Goal: Information Seeking & Learning: Learn about a topic

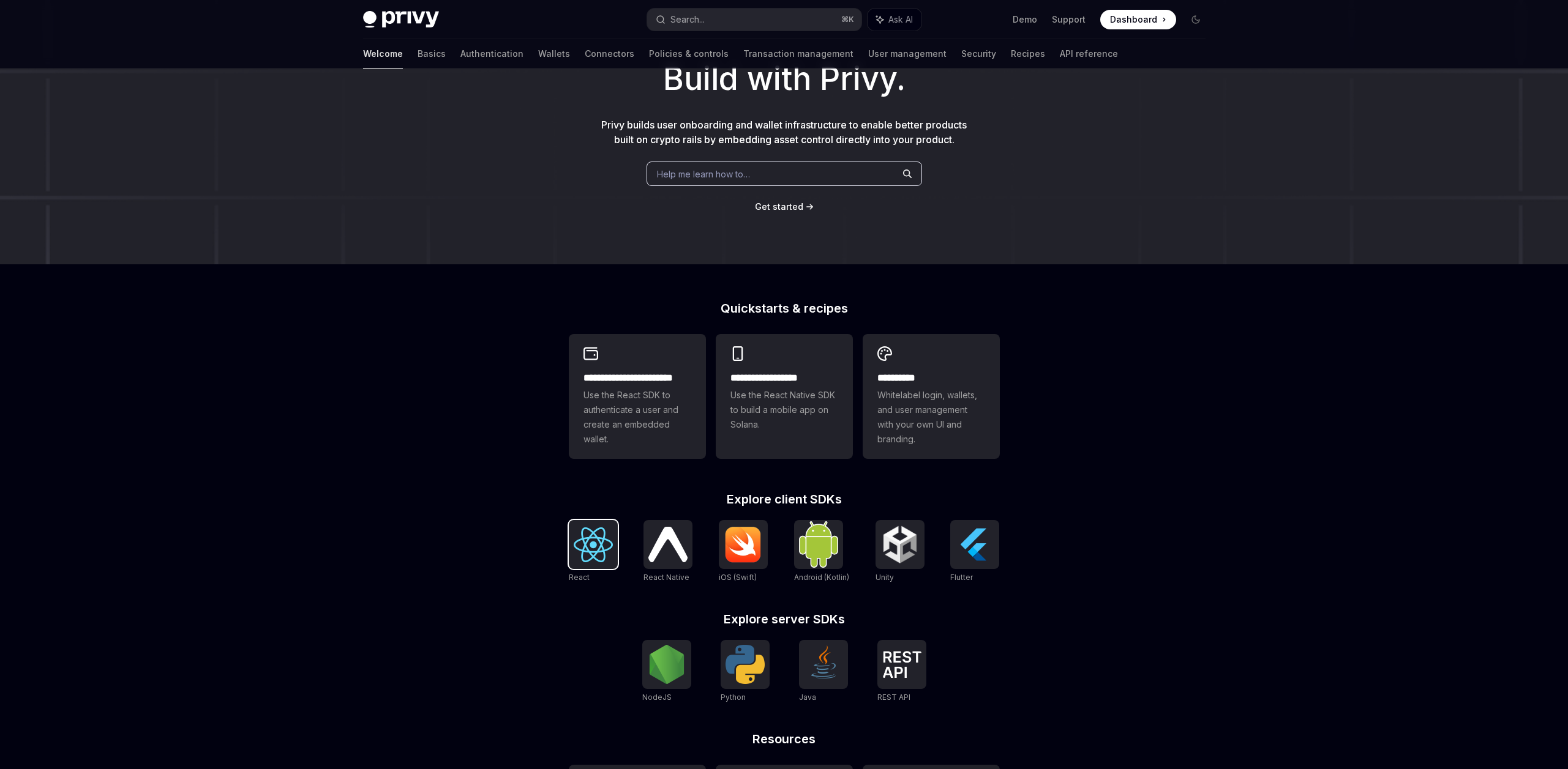
scroll to position [54, 0]
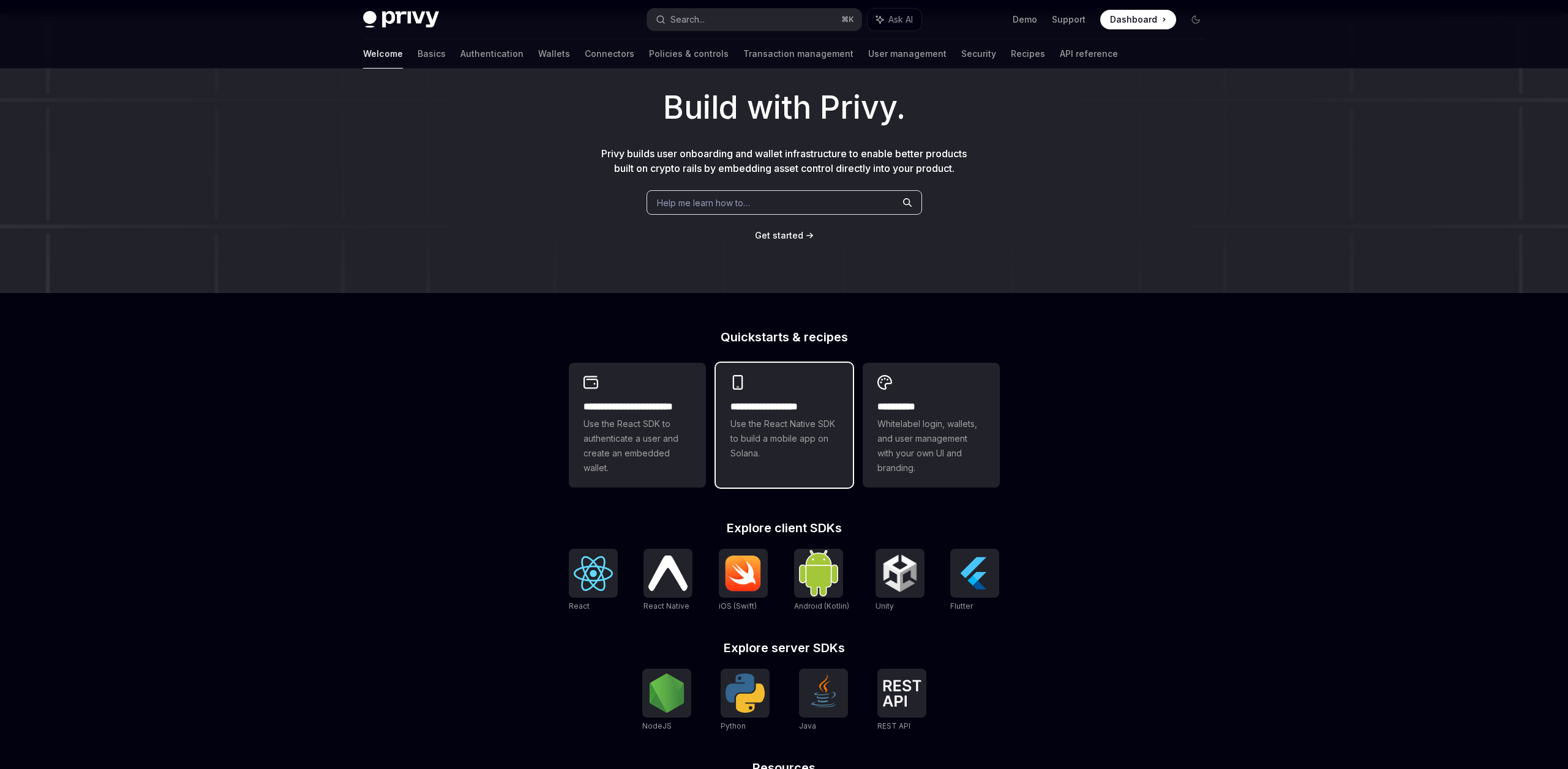
click at [781, 418] on span "Use the React Native SDK to build a mobile app on Solana." at bounding box center [784, 438] width 108 height 44
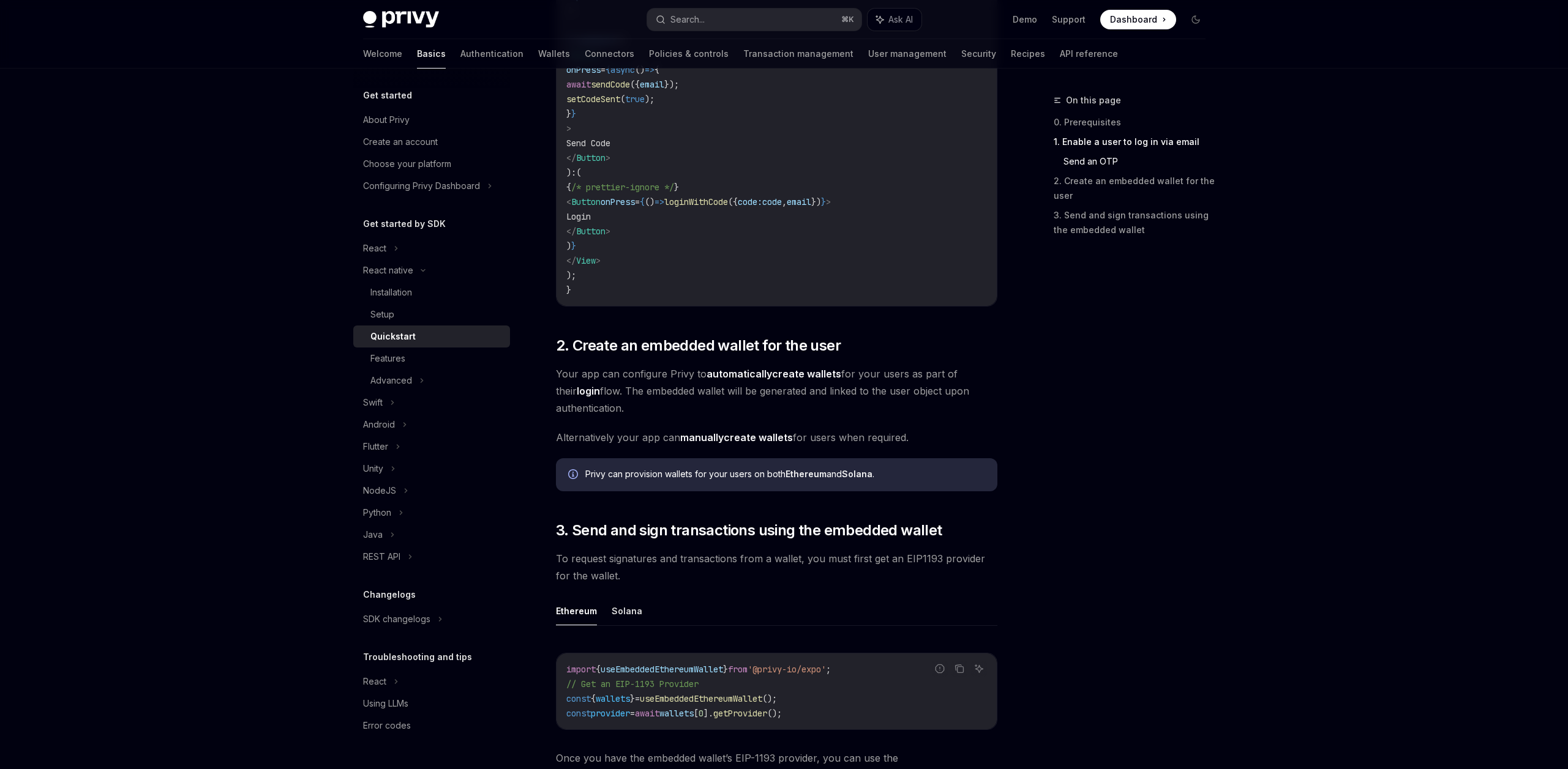
scroll to position [937, 0]
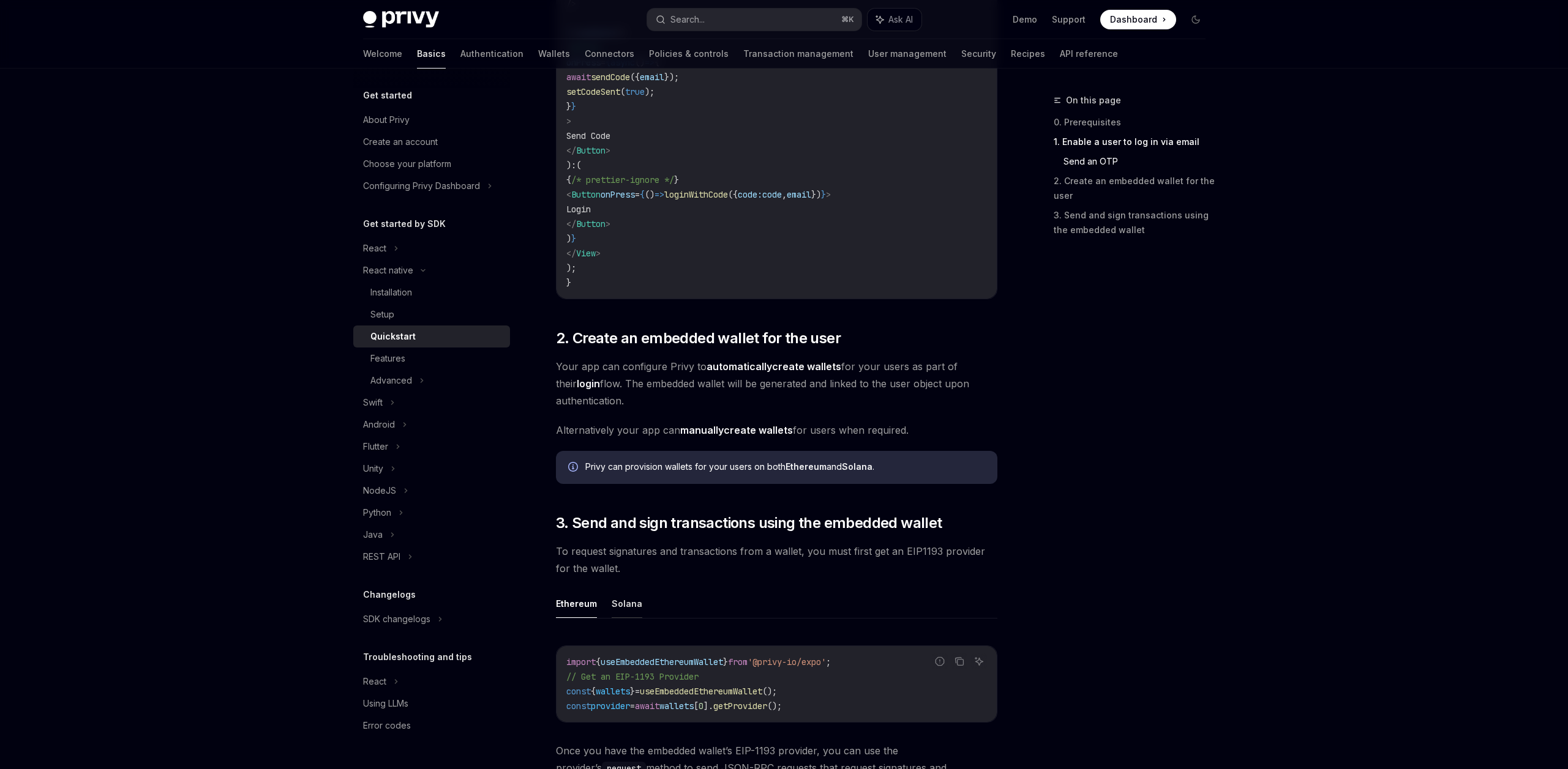
click at [628, 603] on button "Solana" at bounding box center [627, 603] width 31 height 29
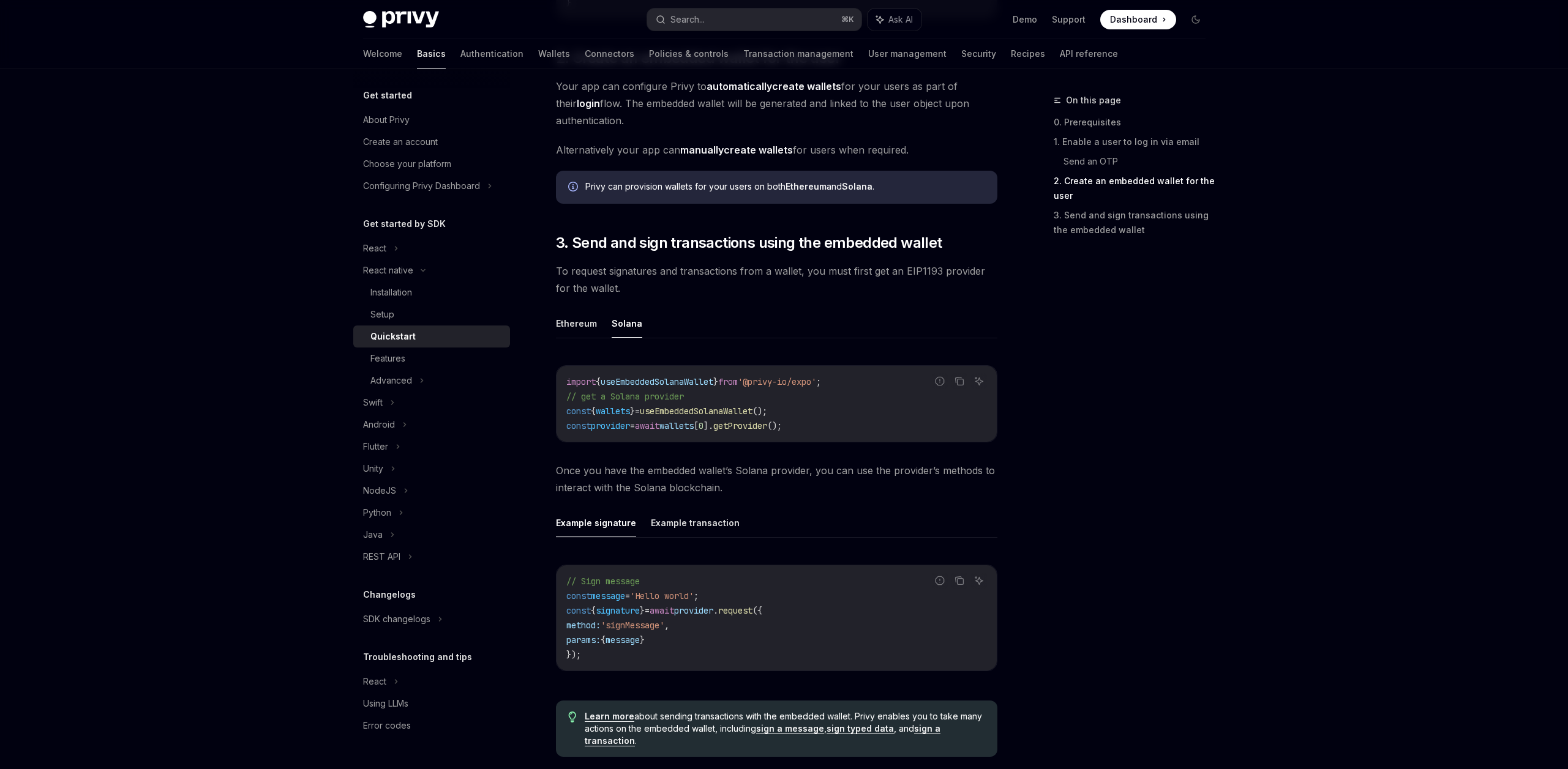
scroll to position [1220, 0]
click at [667, 526] on button "Example transaction" at bounding box center [695, 520] width 89 height 29
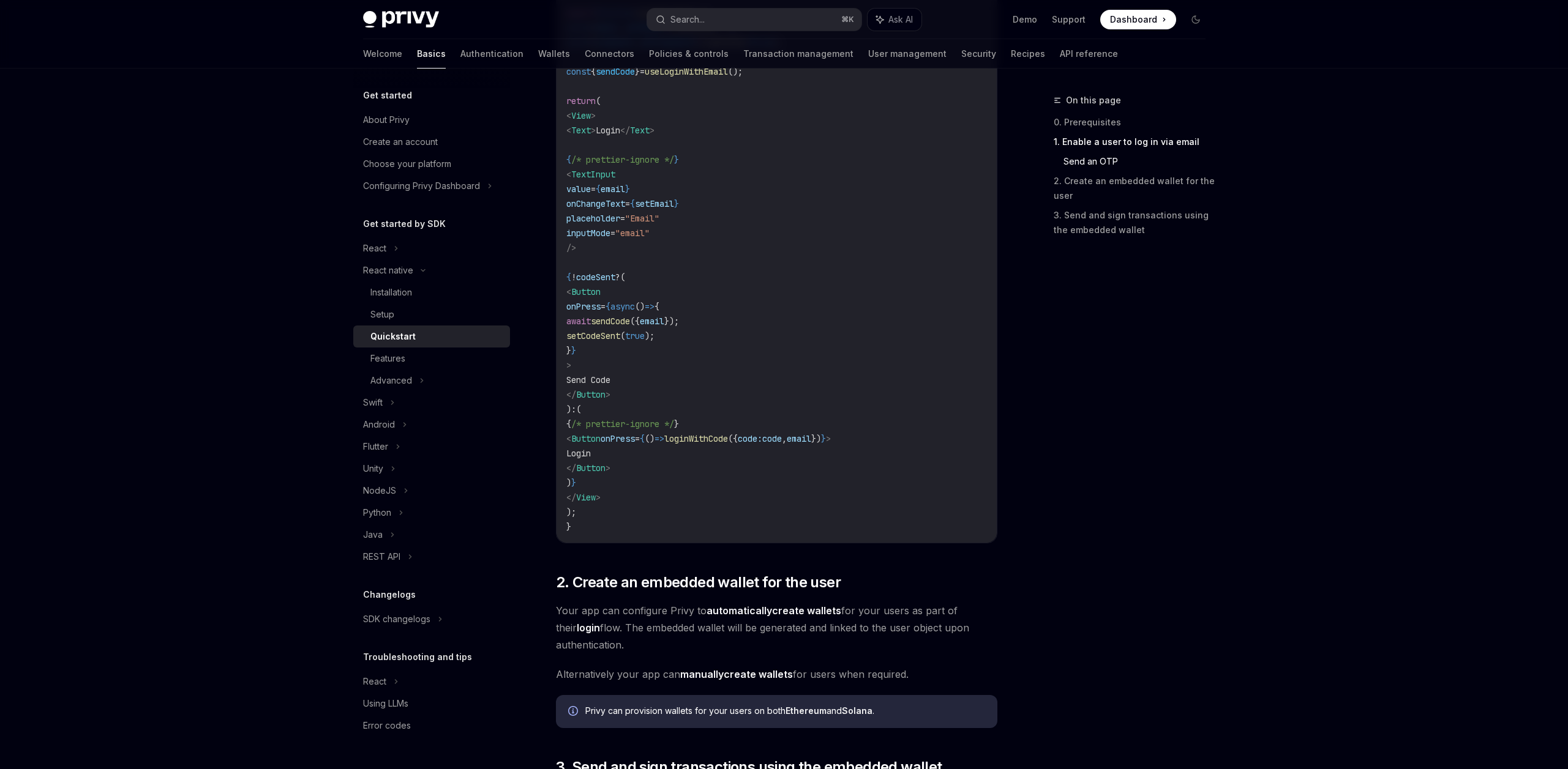
scroll to position [693, 0]
click at [768, 607] on strong "automatically" at bounding box center [739, 611] width 66 height 13
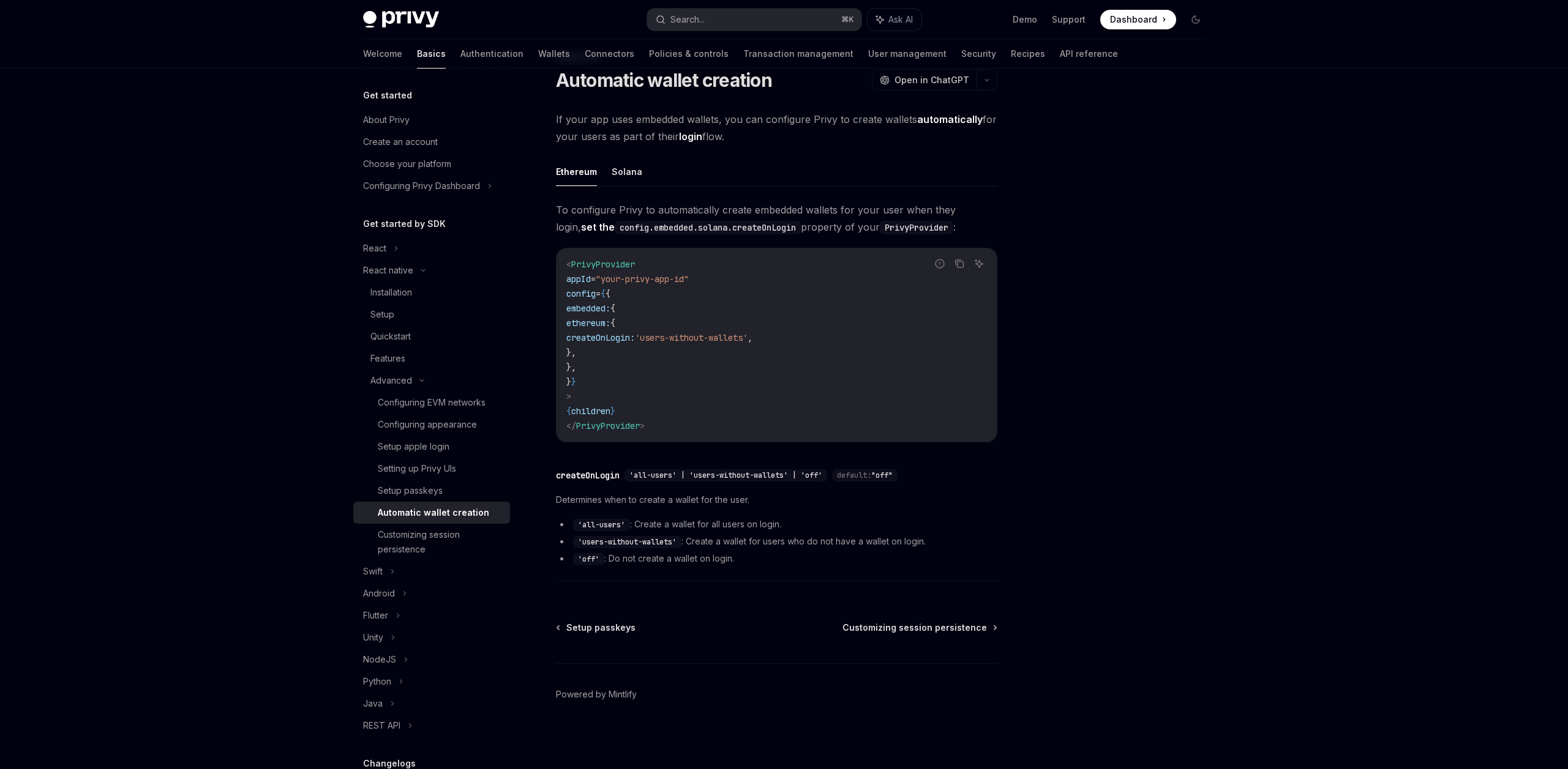
scroll to position [43, 0]
click at [631, 171] on button "Solana" at bounding box center [627, 171] width 31 height 29
click at [401, 352] on div "Features" at bounding box center [388, 358] width 35 height 15
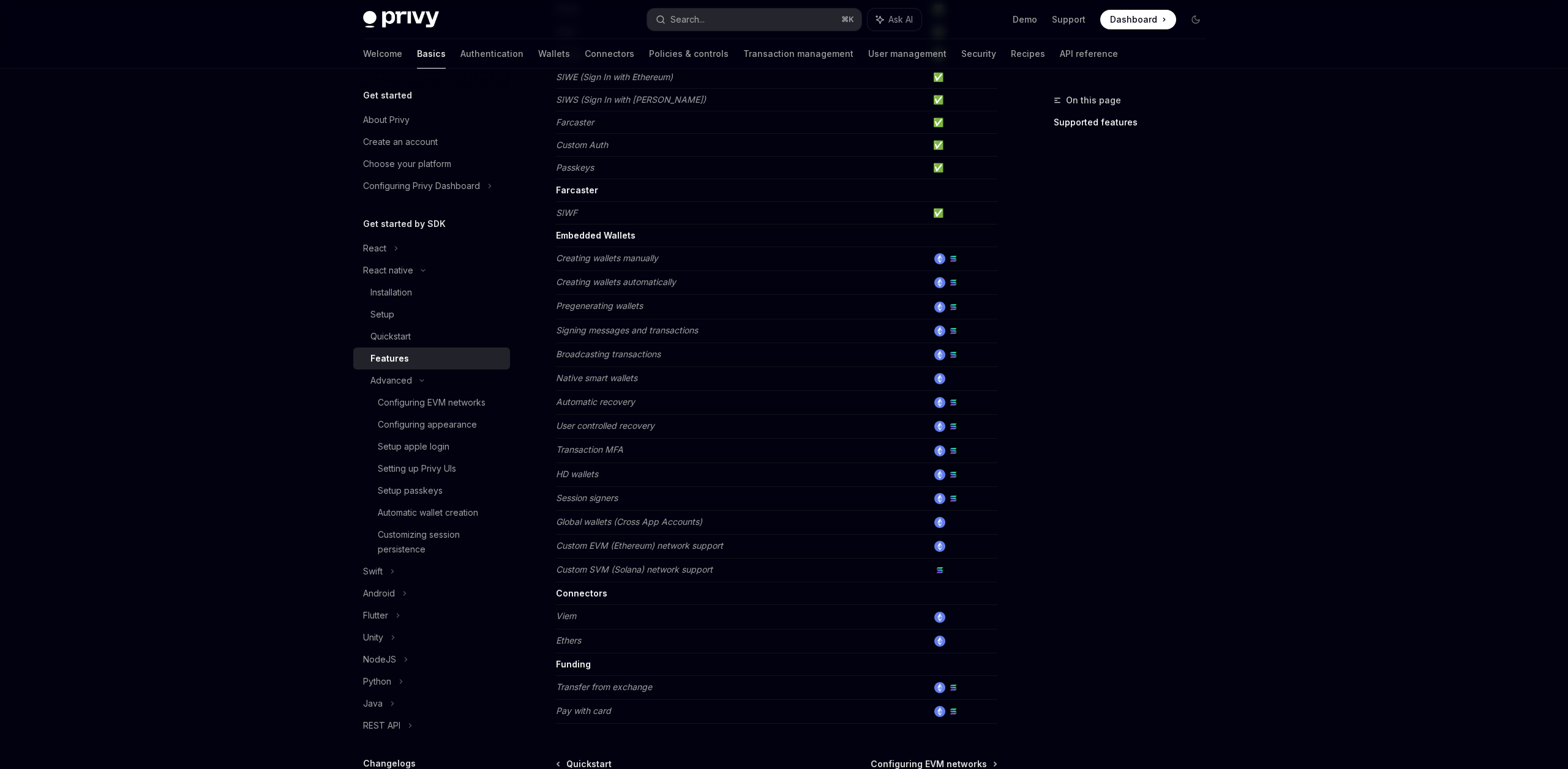
scroll to position [366, 0]
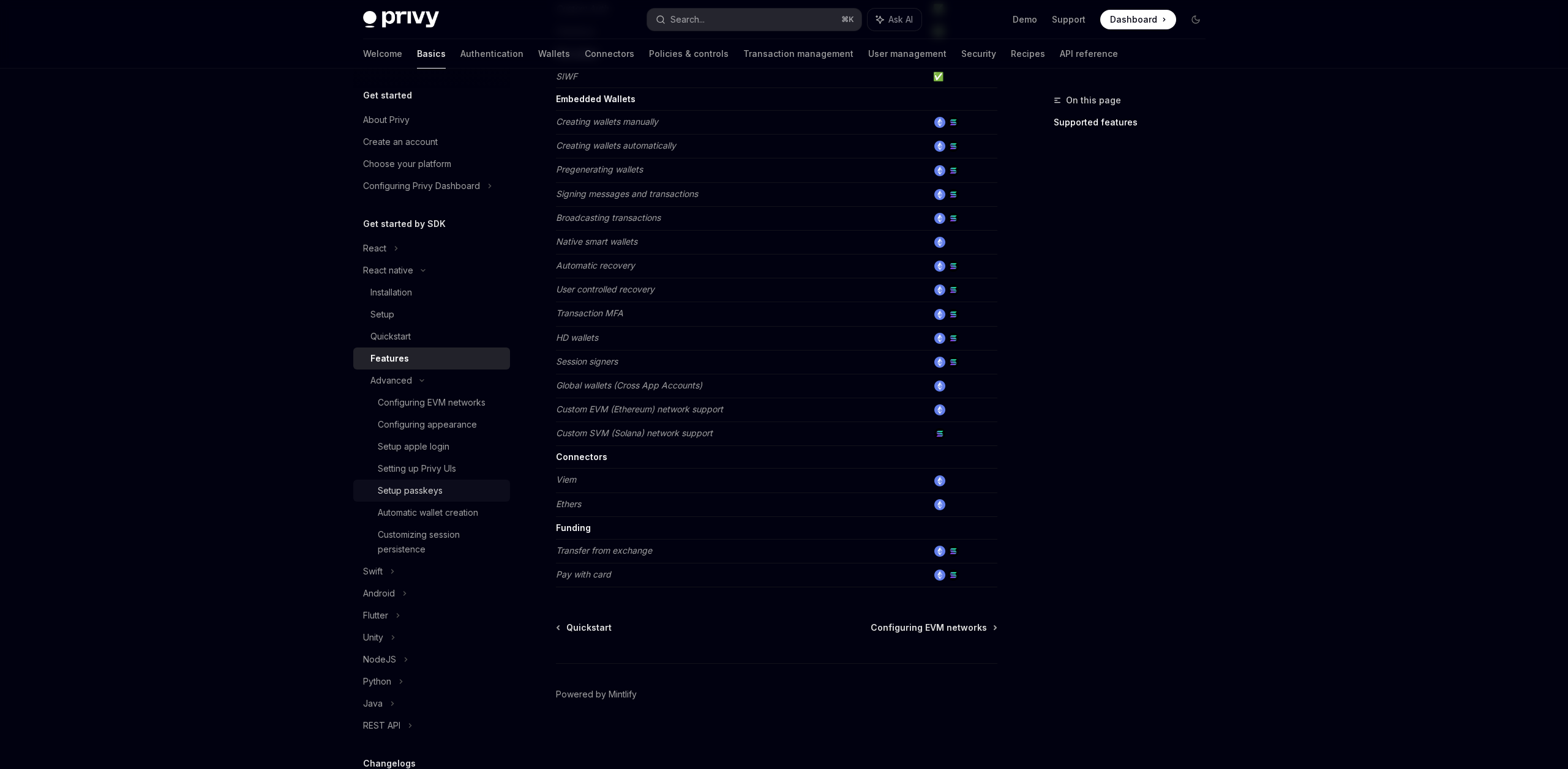
click at [452, 491] on div "Setup passkeys" at bounding box center [440, 490] width 125 height 15
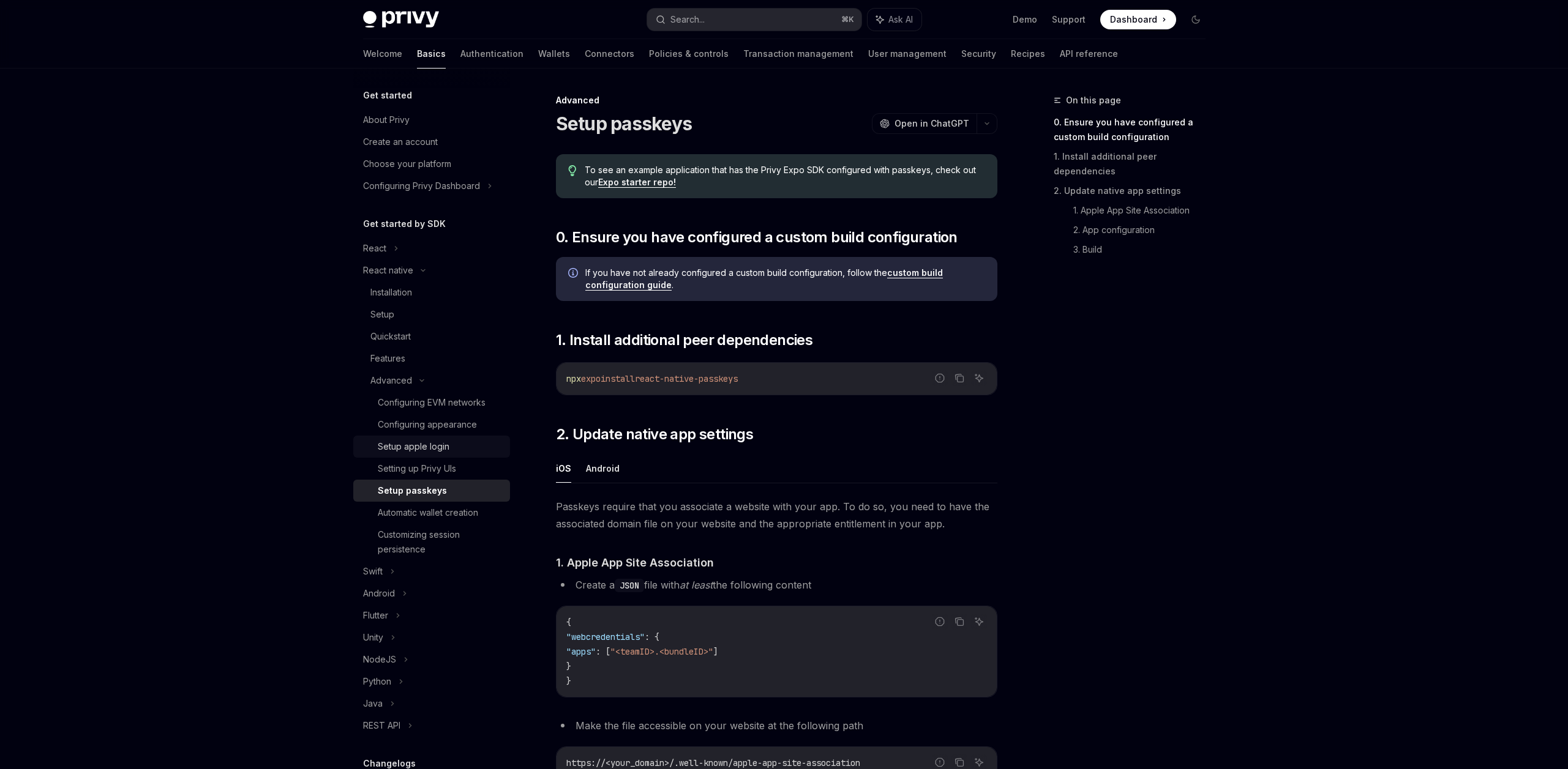
click at [428, 443] on div "Setup apple login" at bounding box center [413, 446] width 72 height 15
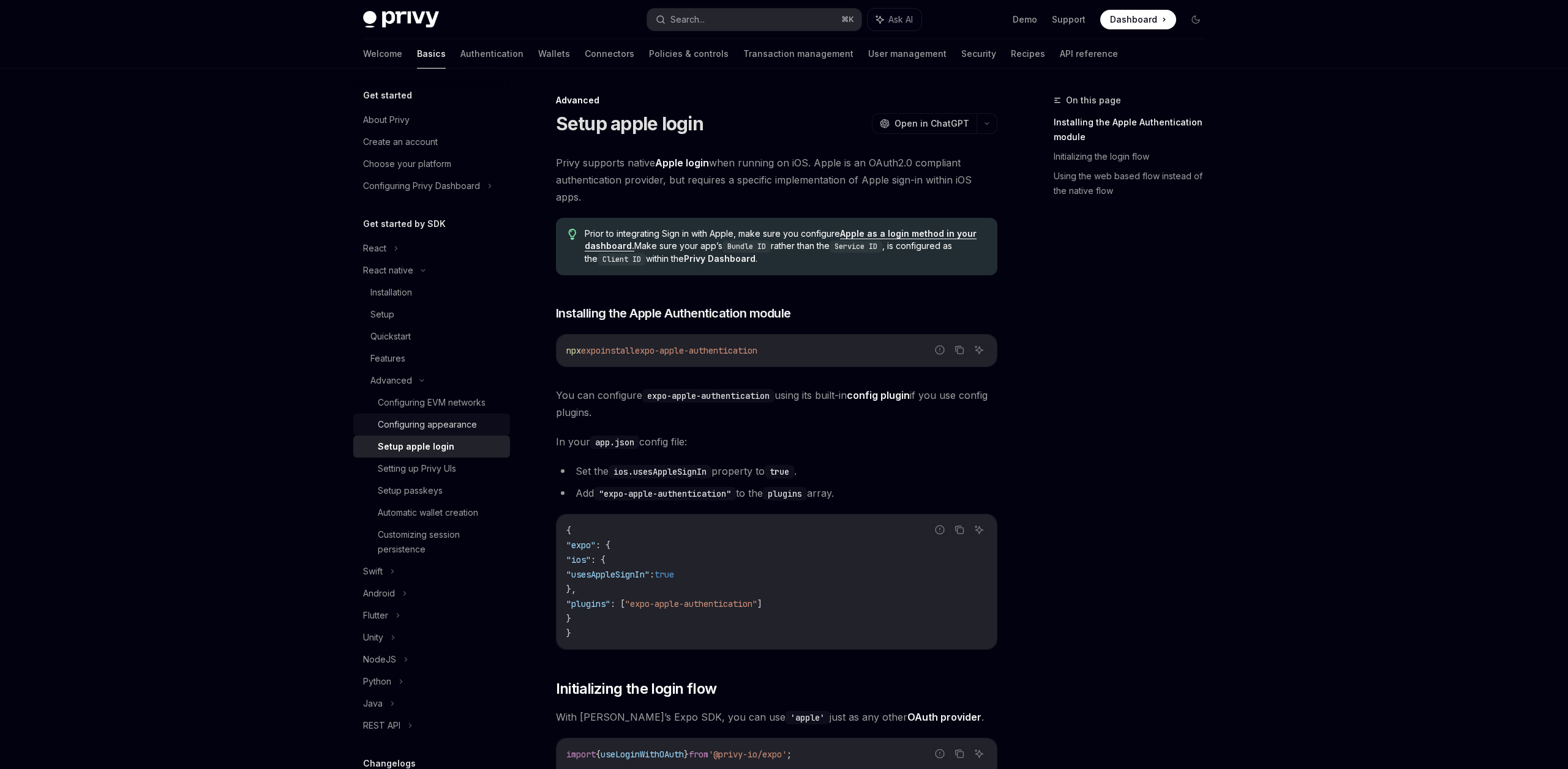
scroll to position [0, 1]
click at [436, 422] on div "Configuring appearance" at bounding box center [427, 424] width 99 height 15
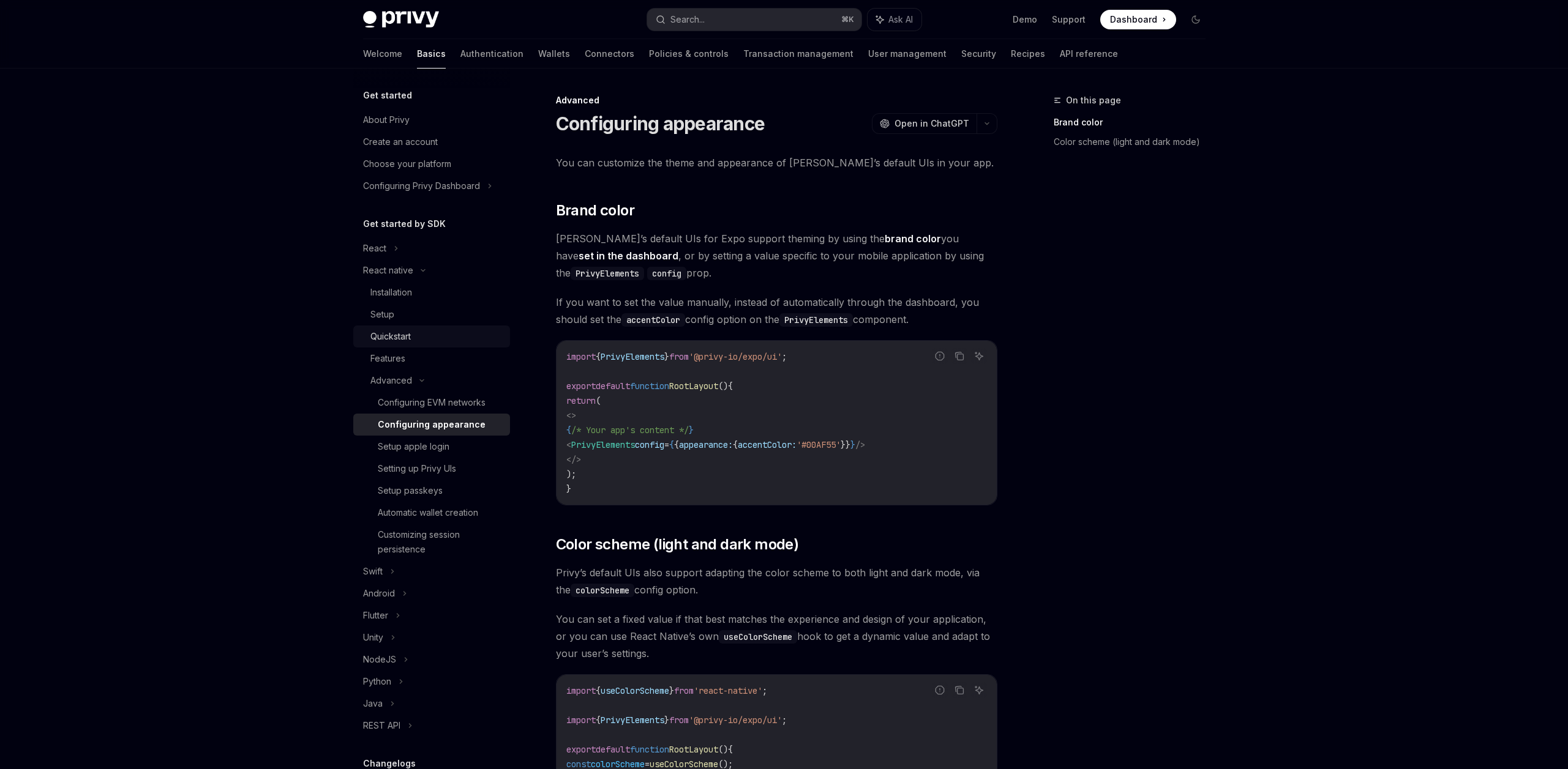
click at [416, 337] on div "Quickstart" at bounding box center [437, 336] width 132 height 15
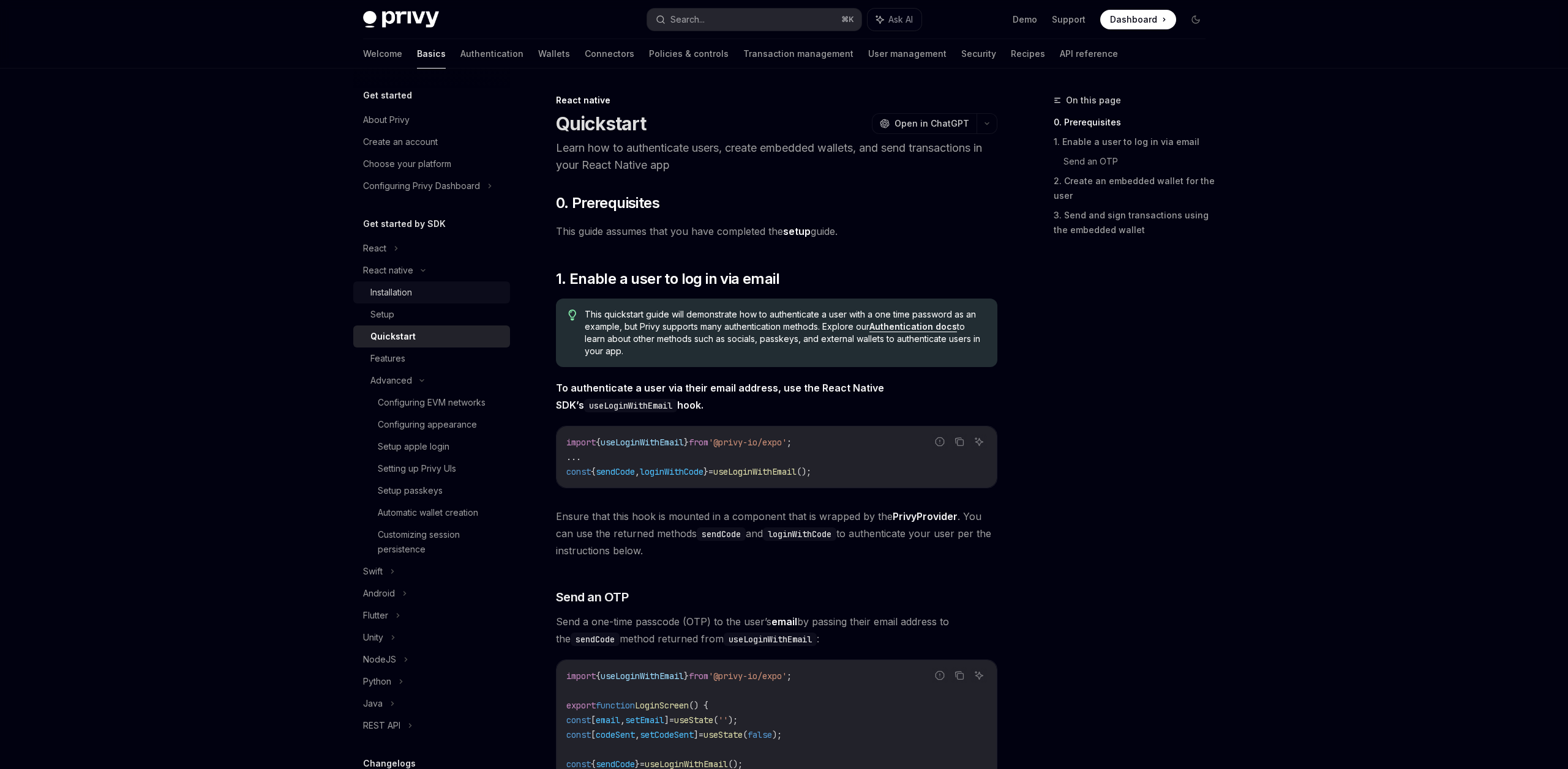
click at [414, 291] on div "Installation" at bounding box center [437, 292] width 132 height 15
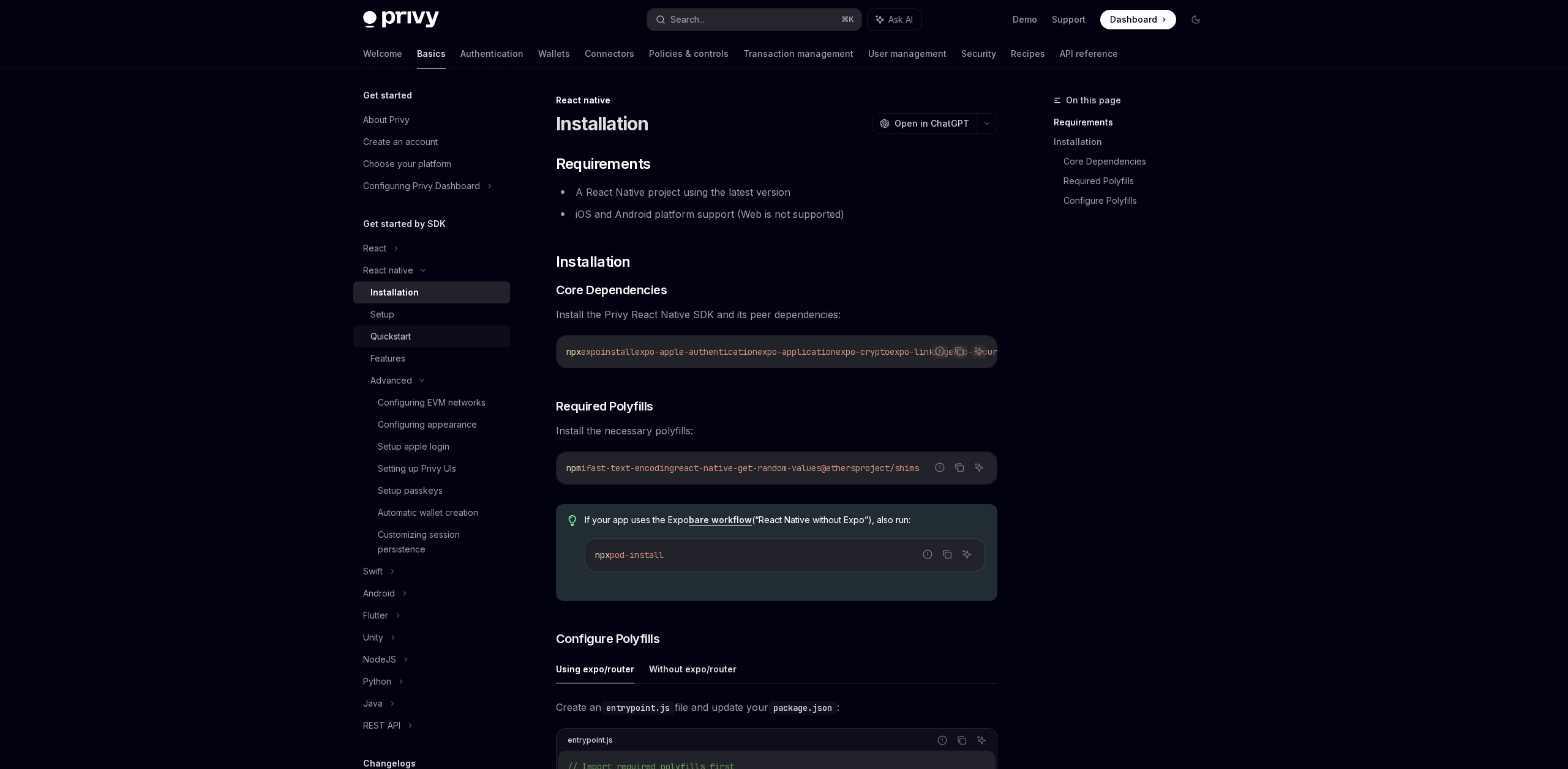
click at [415, 337] on div "Quickstart" at bounding box center [437, 336] width 132 height 15
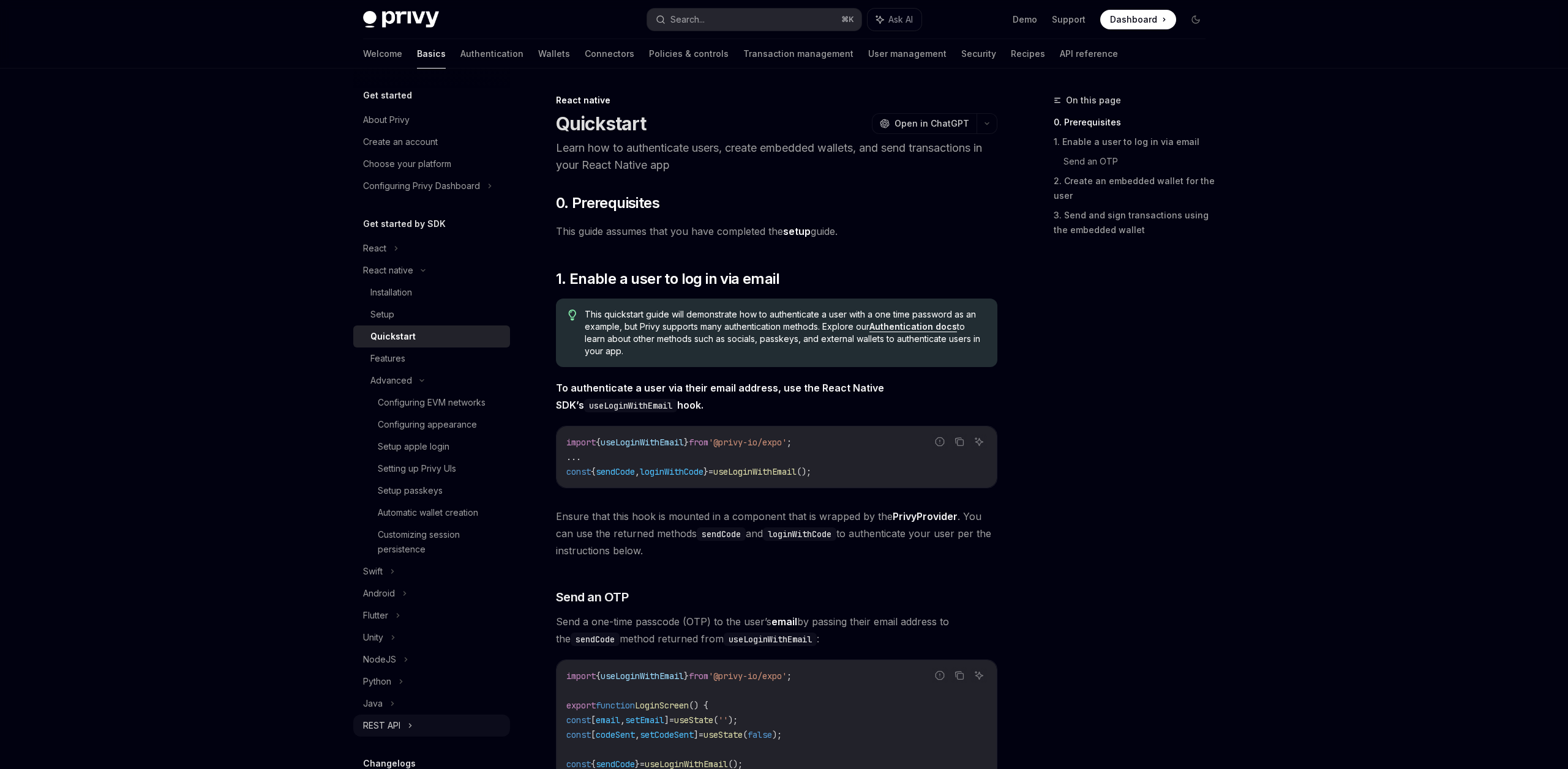
click at [426, 732] on div "REST API" at bounding box center [431, 726] width 157 height 22
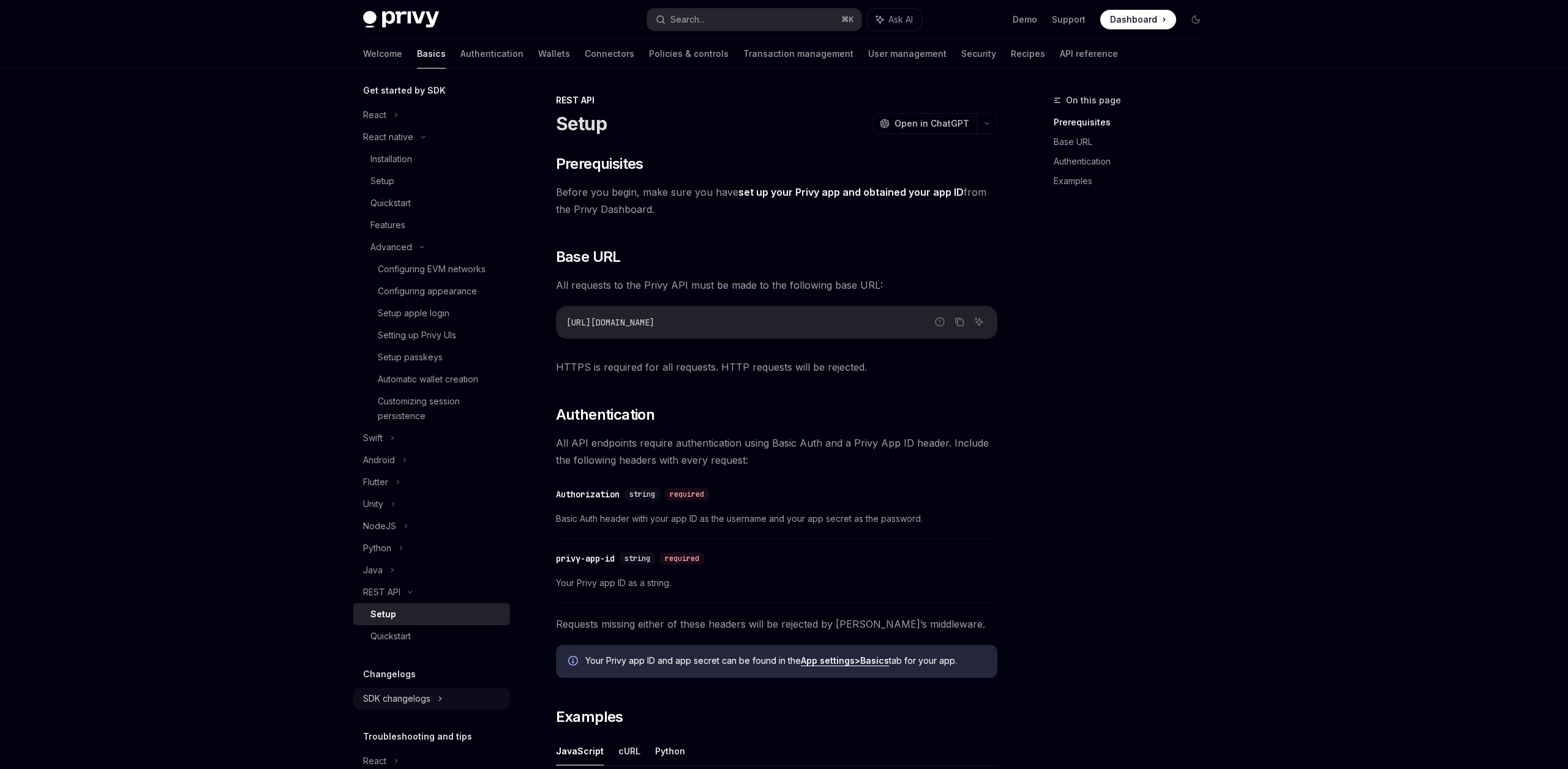
scroll to position [141, 0]
click at [432, 626] on div "Quickstart" at bounding box center [437, 628] width 132 height 15
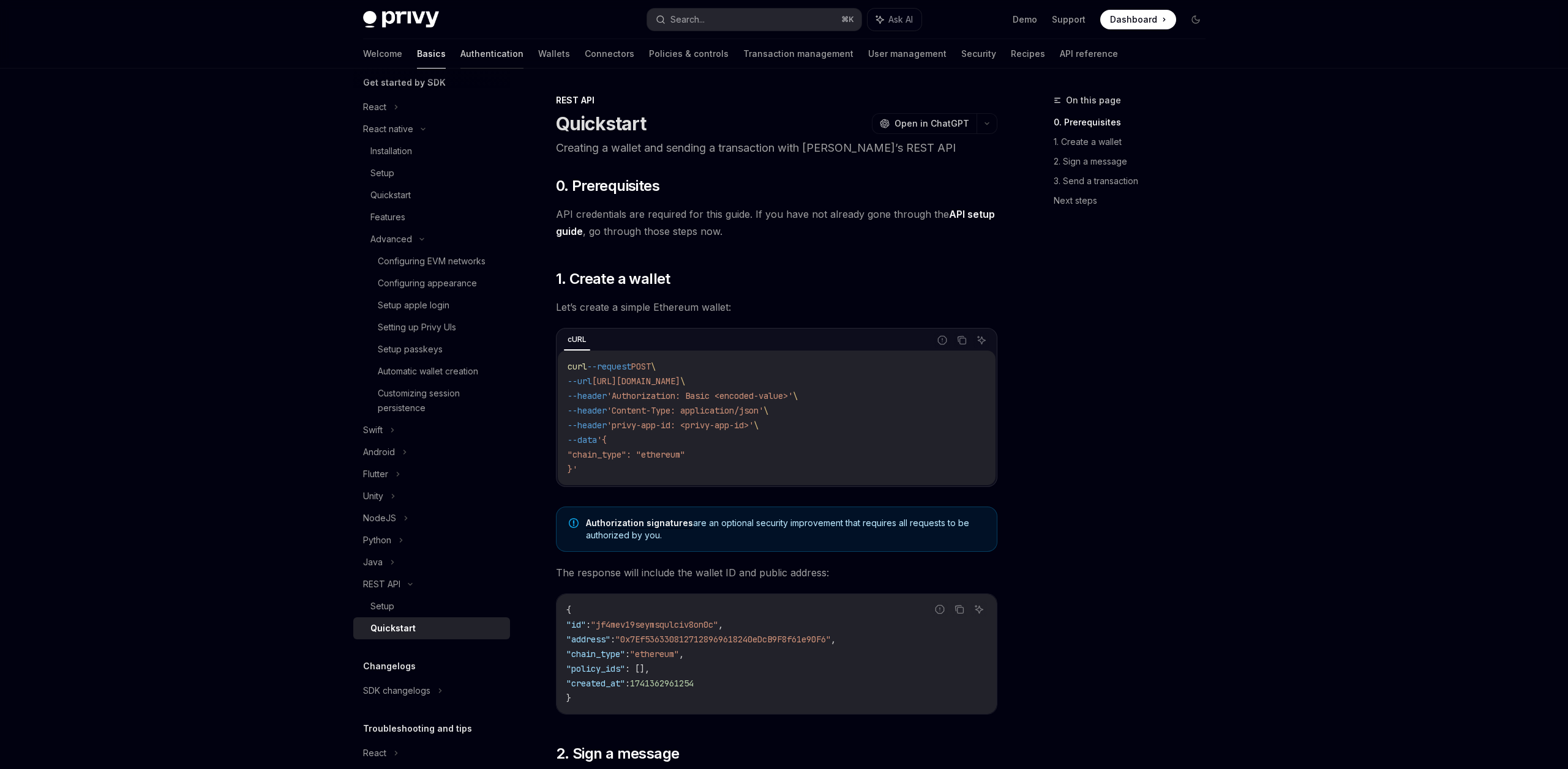
click at [461, 53] on link "Authentication" at bounding box center [492, 54] width 63 height 29
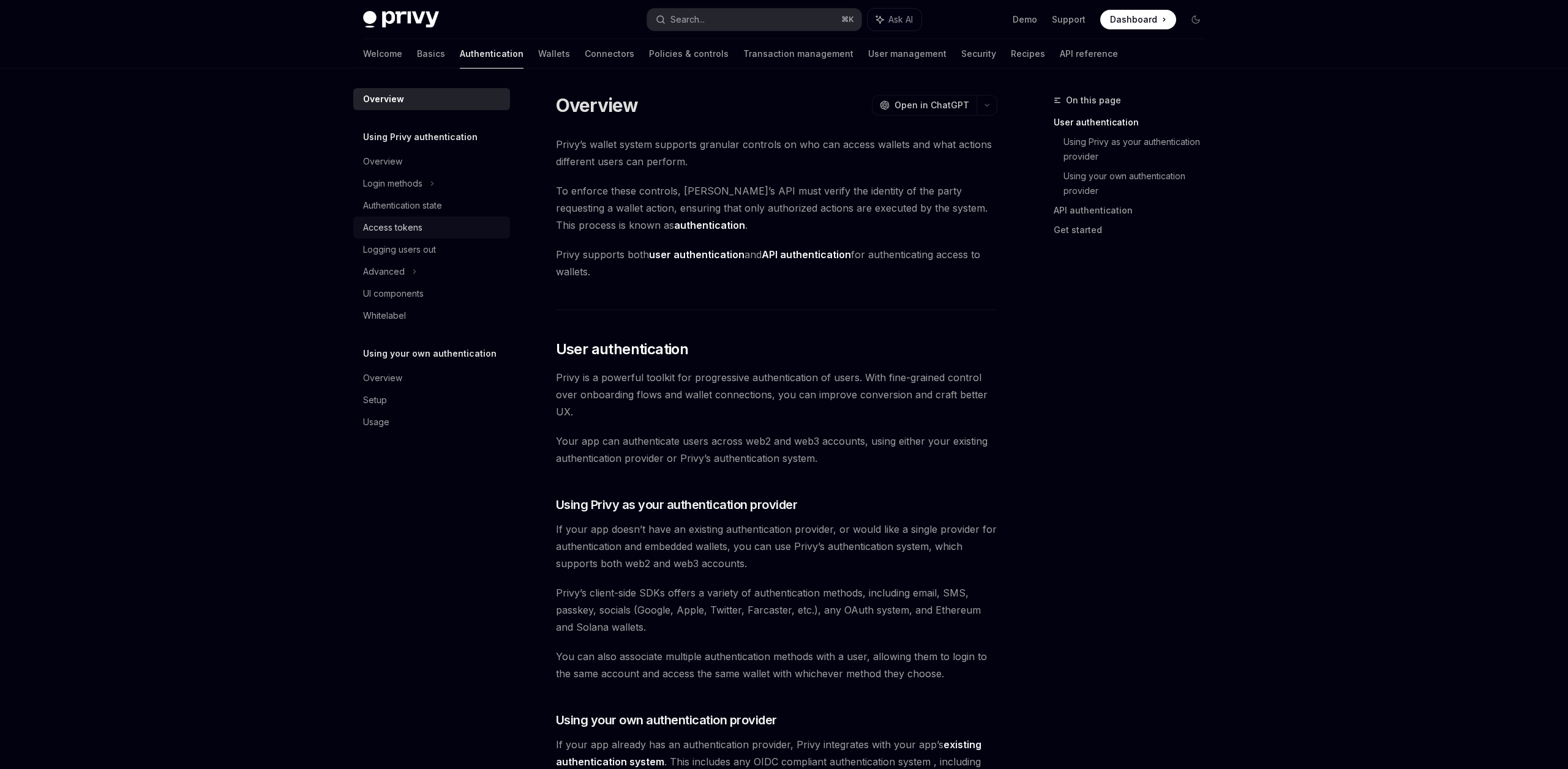
click at [425, 226] on div "Access tokens" at bounding box center [433, 227] width 139 height 15
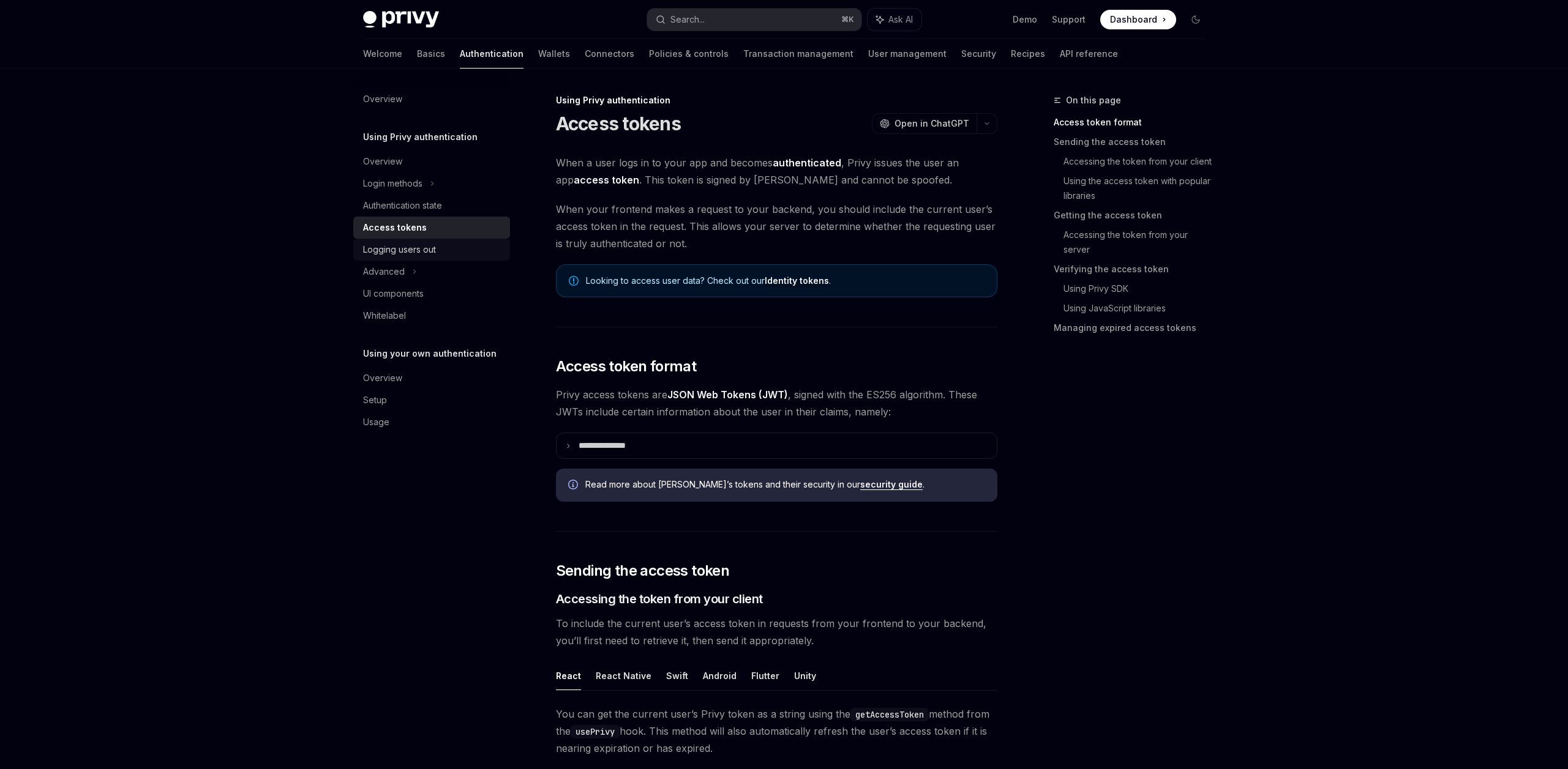
click at [446, 249] on div "Logging users out" at bounding box center [433, 249] width 139 height 15
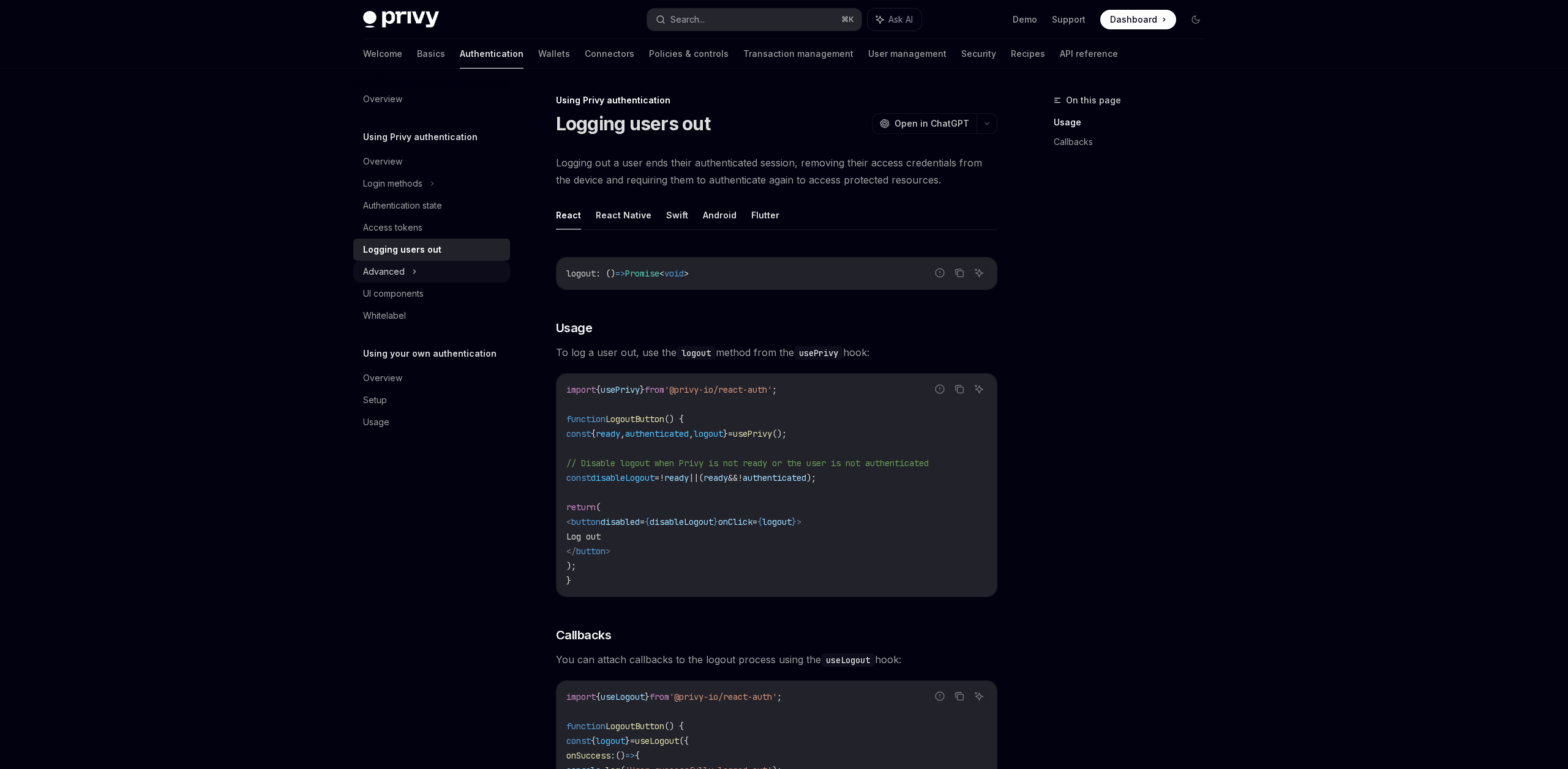
click at [443, 273] on div "Advanced" at bounding box center [431, 272] width 157 height 22
click at [443, 233] on div "Access tokens" at bounding box center [433, 227] width 139 height 15
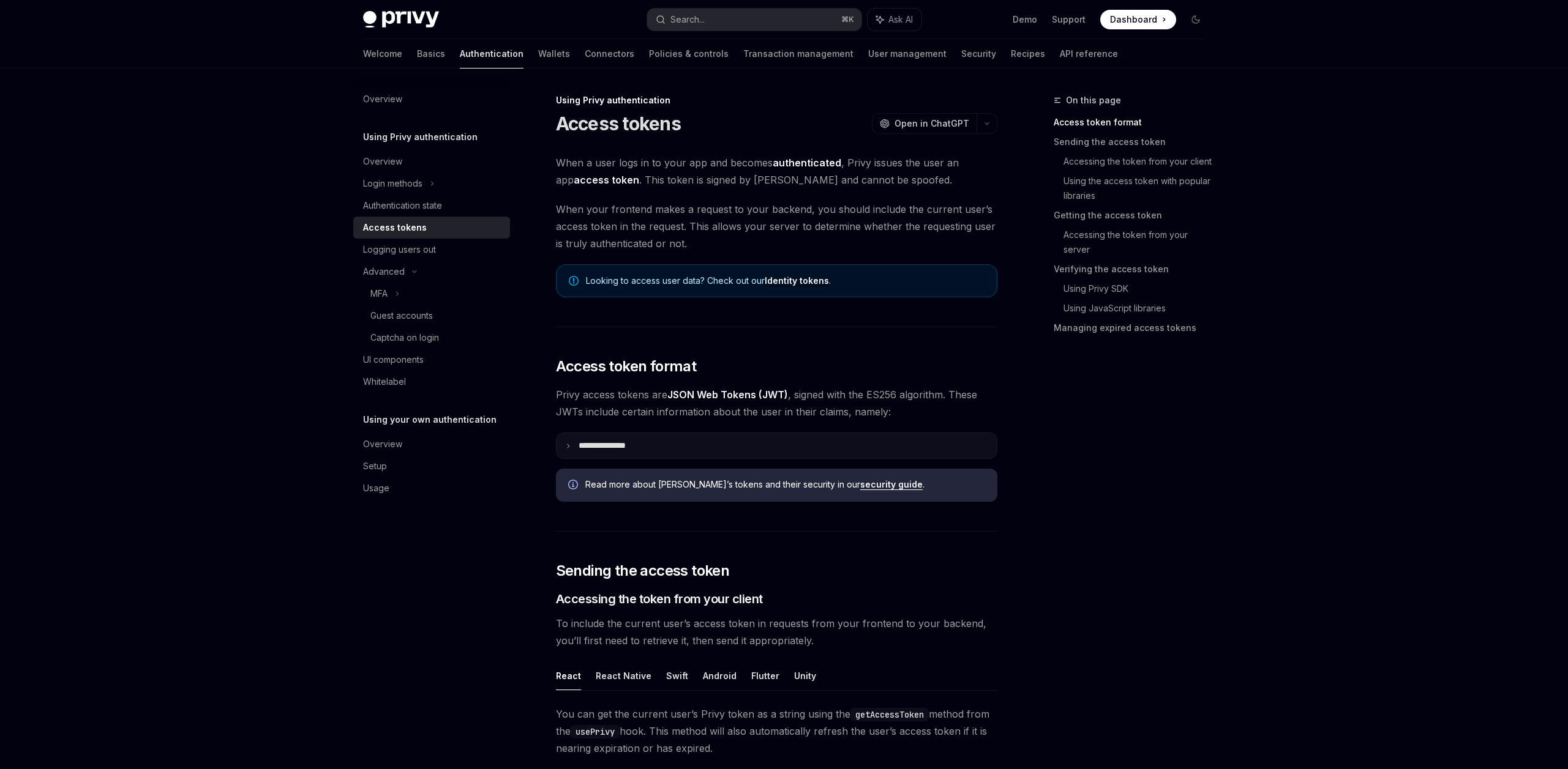
click at [730, 451] on summary "**********" at bounding box center [777, 446] width 440 height 25
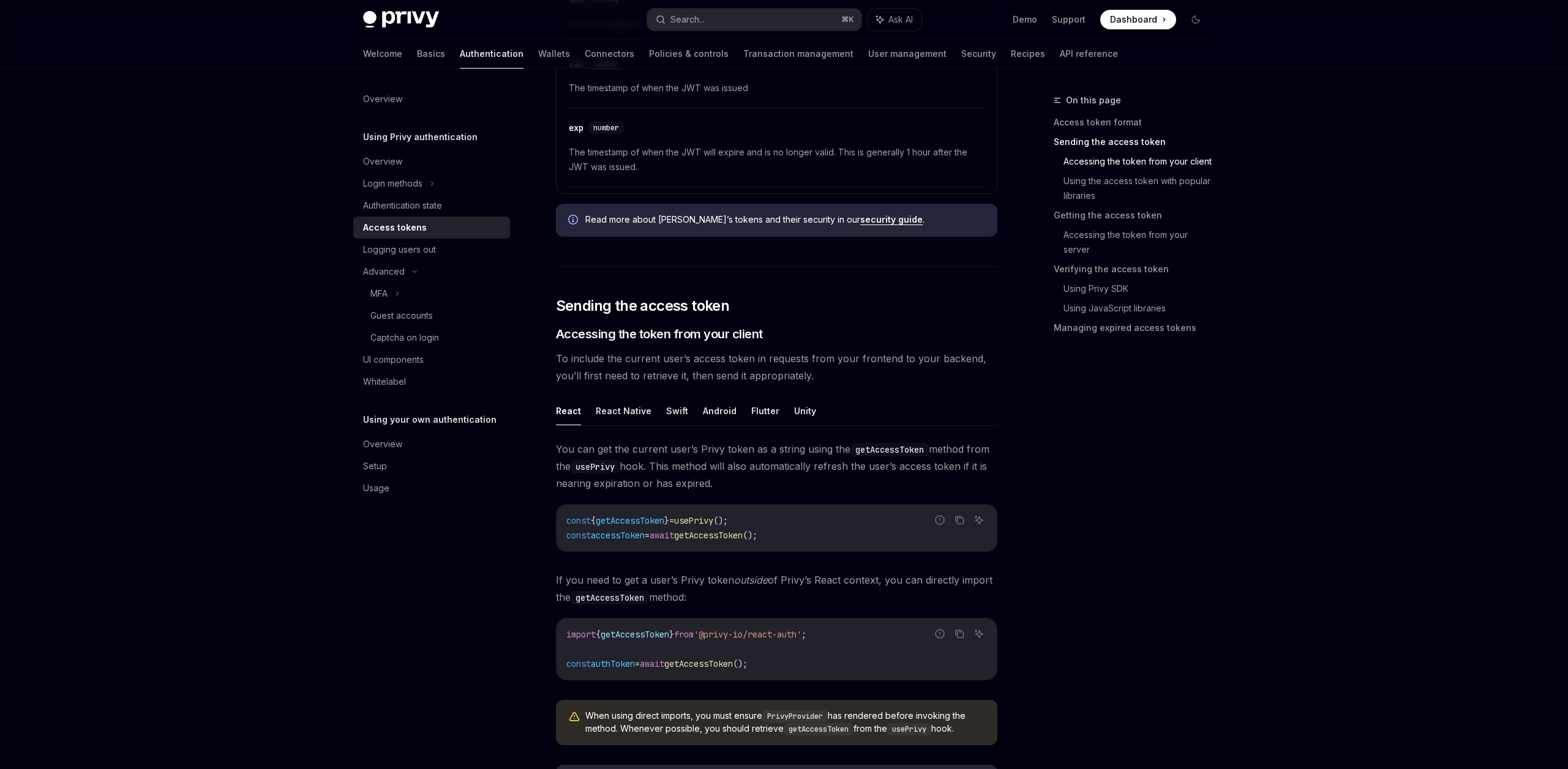
scroll to position [914, 0]
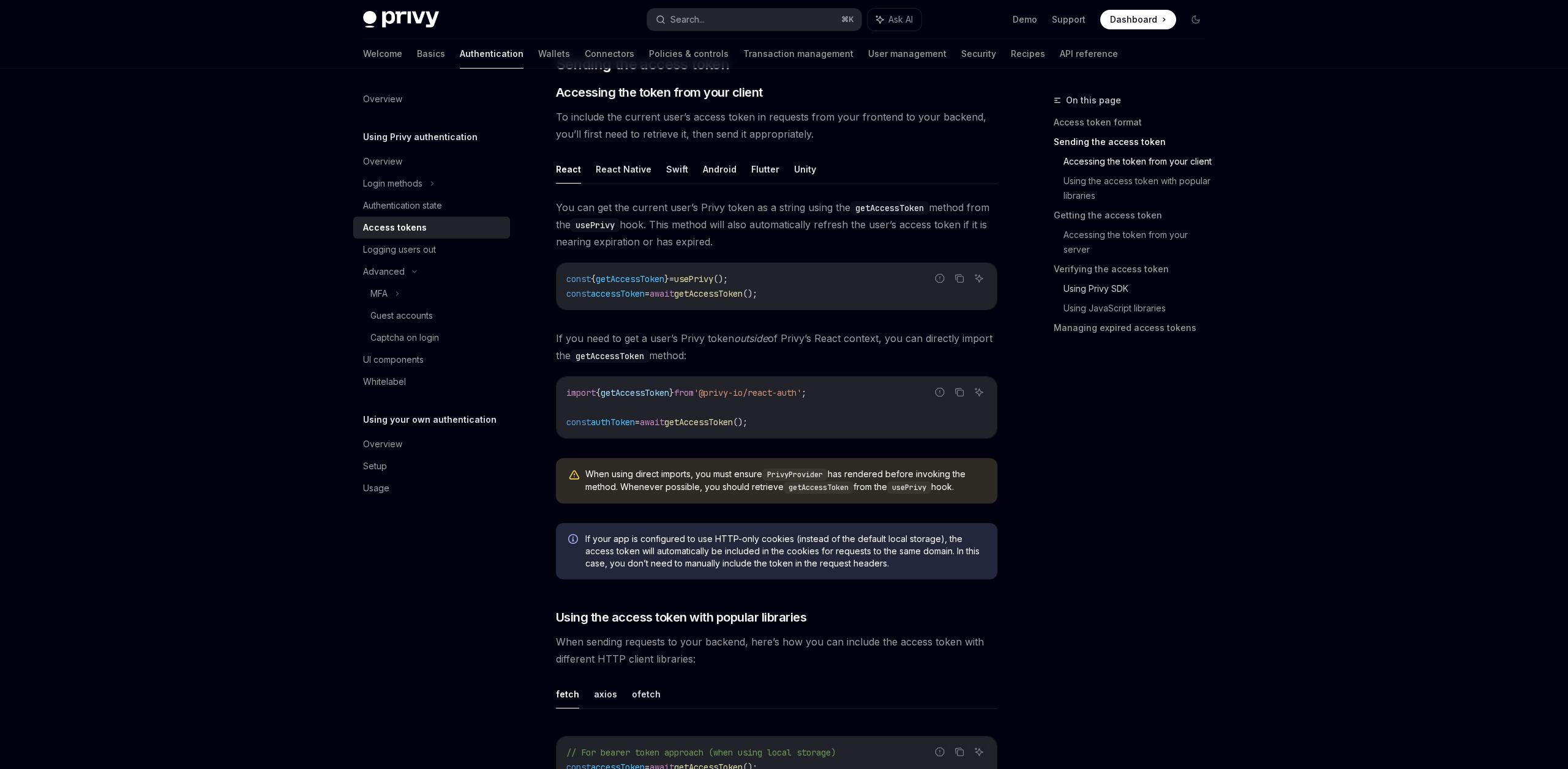
click at [1102, 288] on link "Using Privy SDK" at bounding box center [1139, 289] width 152 height 20
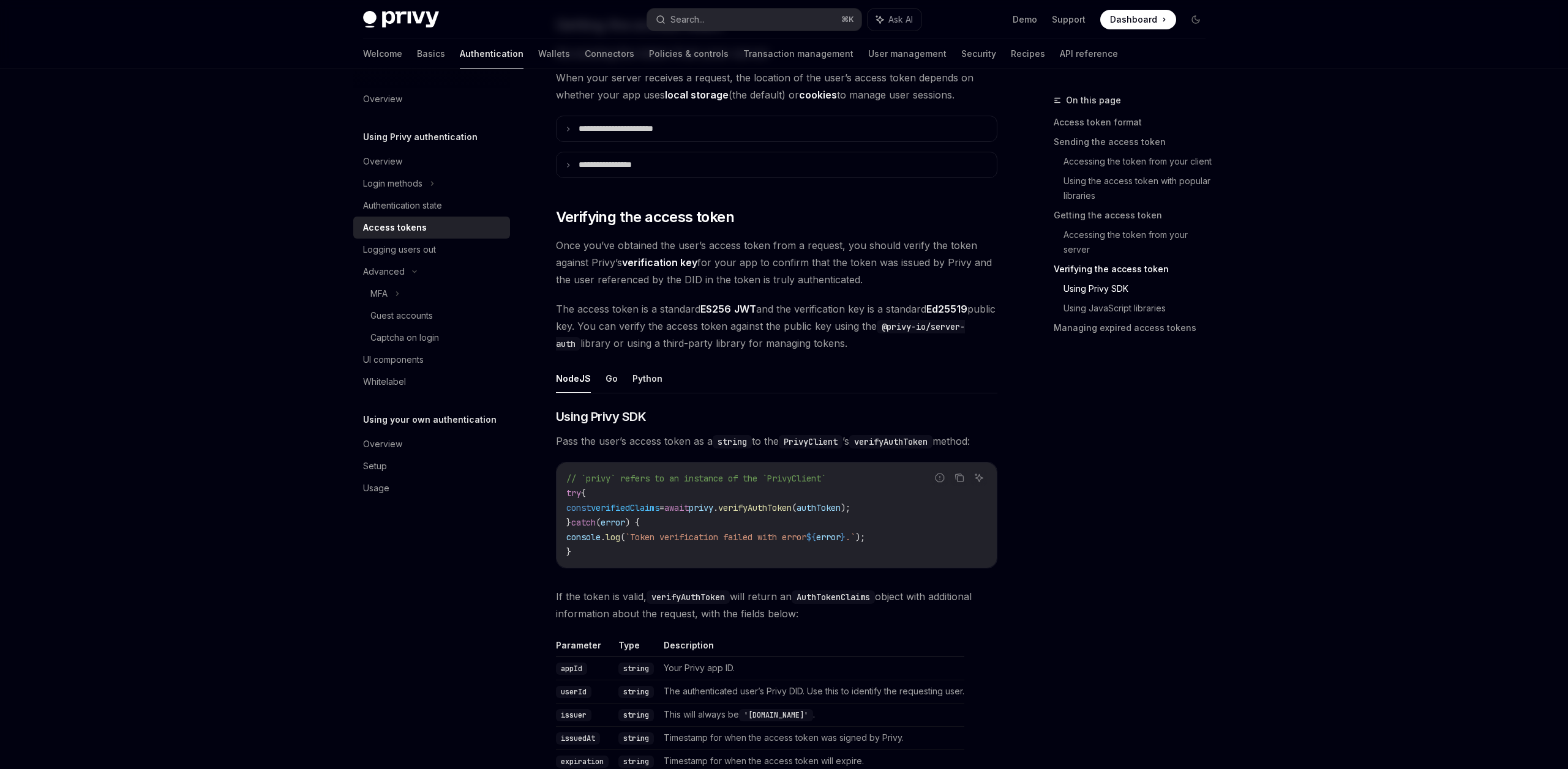
scroll to position [2208, 0]
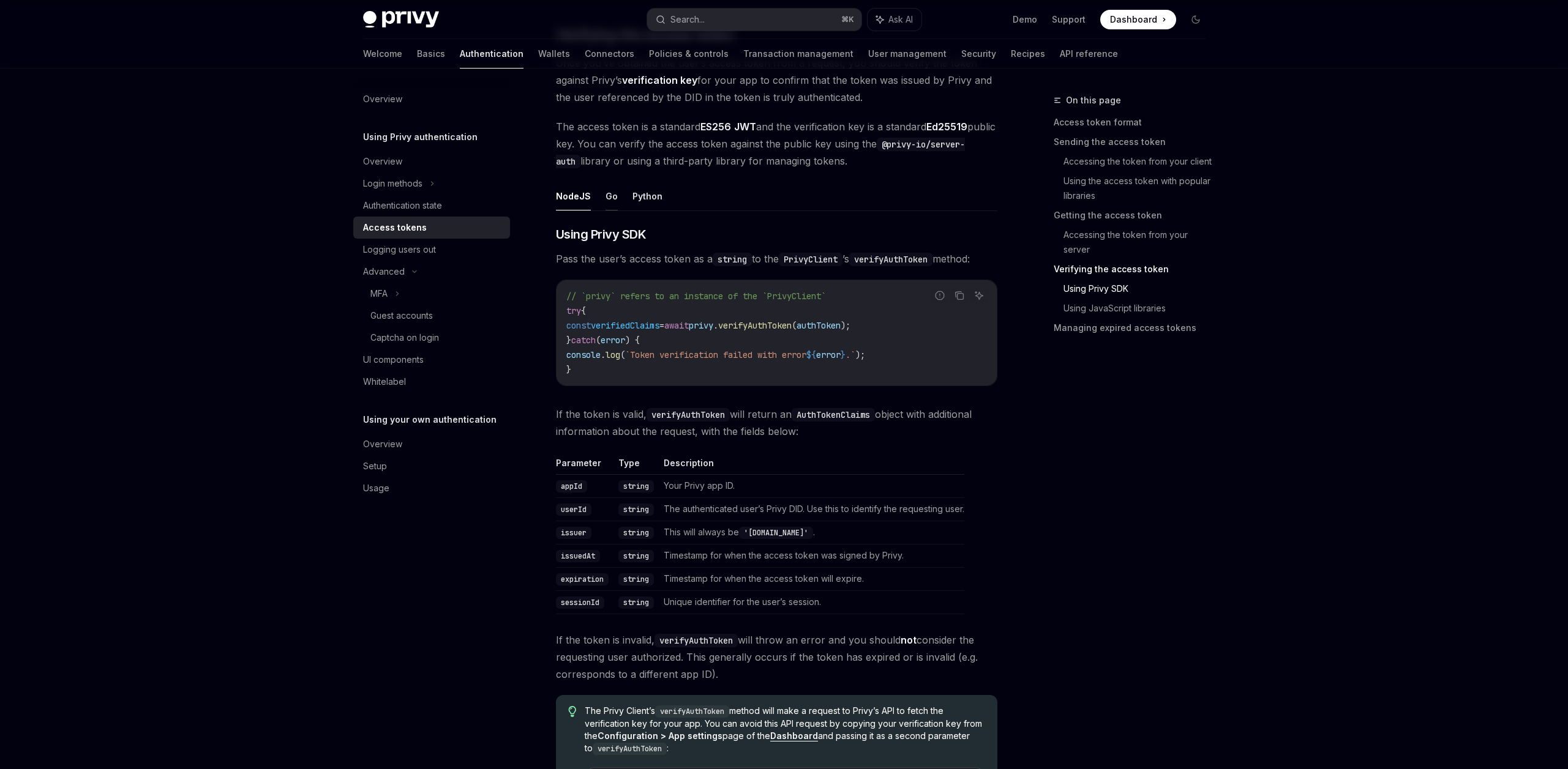
click at [608, 196] on button "Go" at bounding box center [612, 196] width 13 height 29
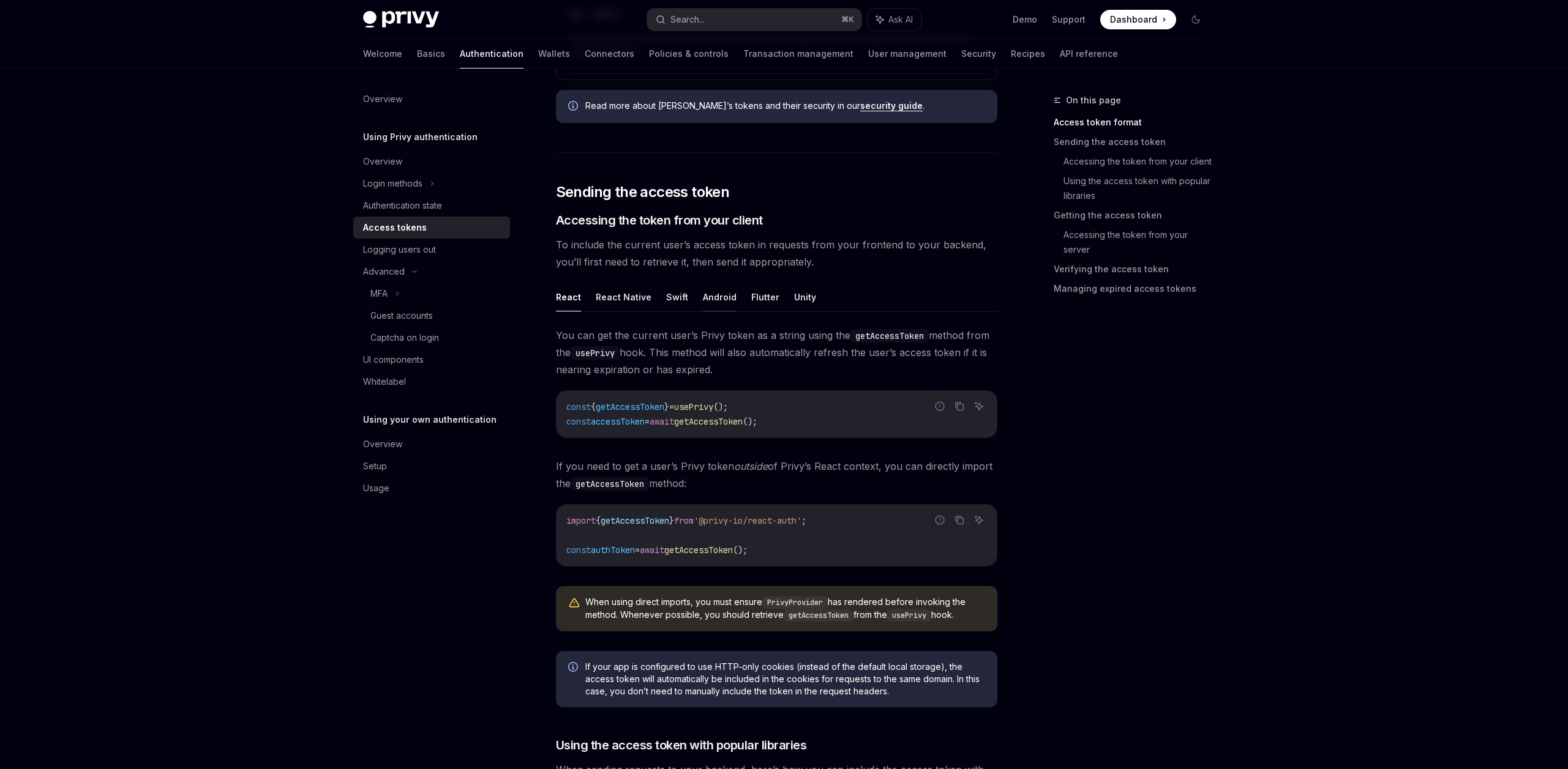
scroll to position [785, 0]
click at [610, 295] on button "React Native" at bounding box center [624, 297] width 56 height 29
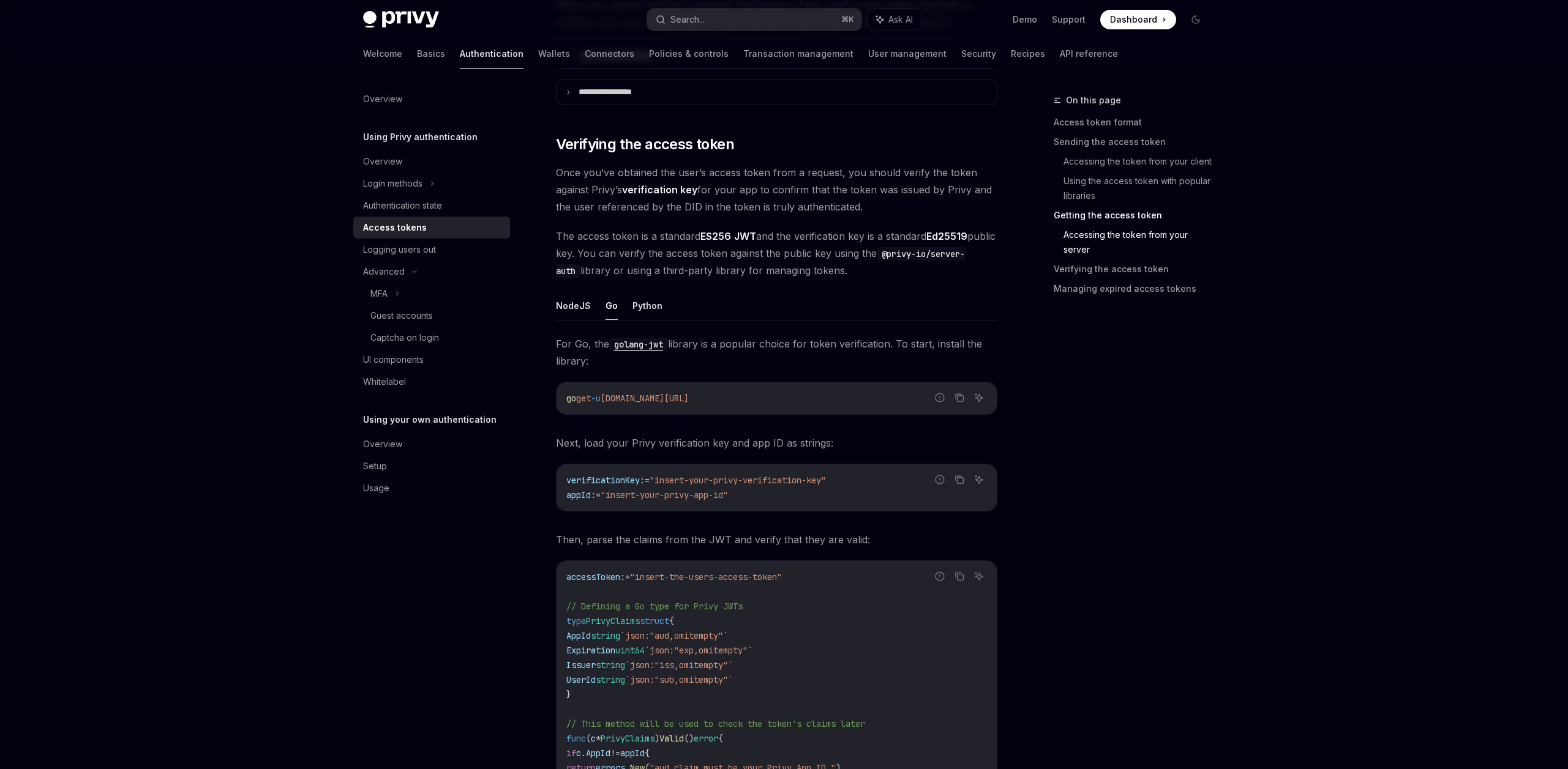
scroll to position [1872, 0]
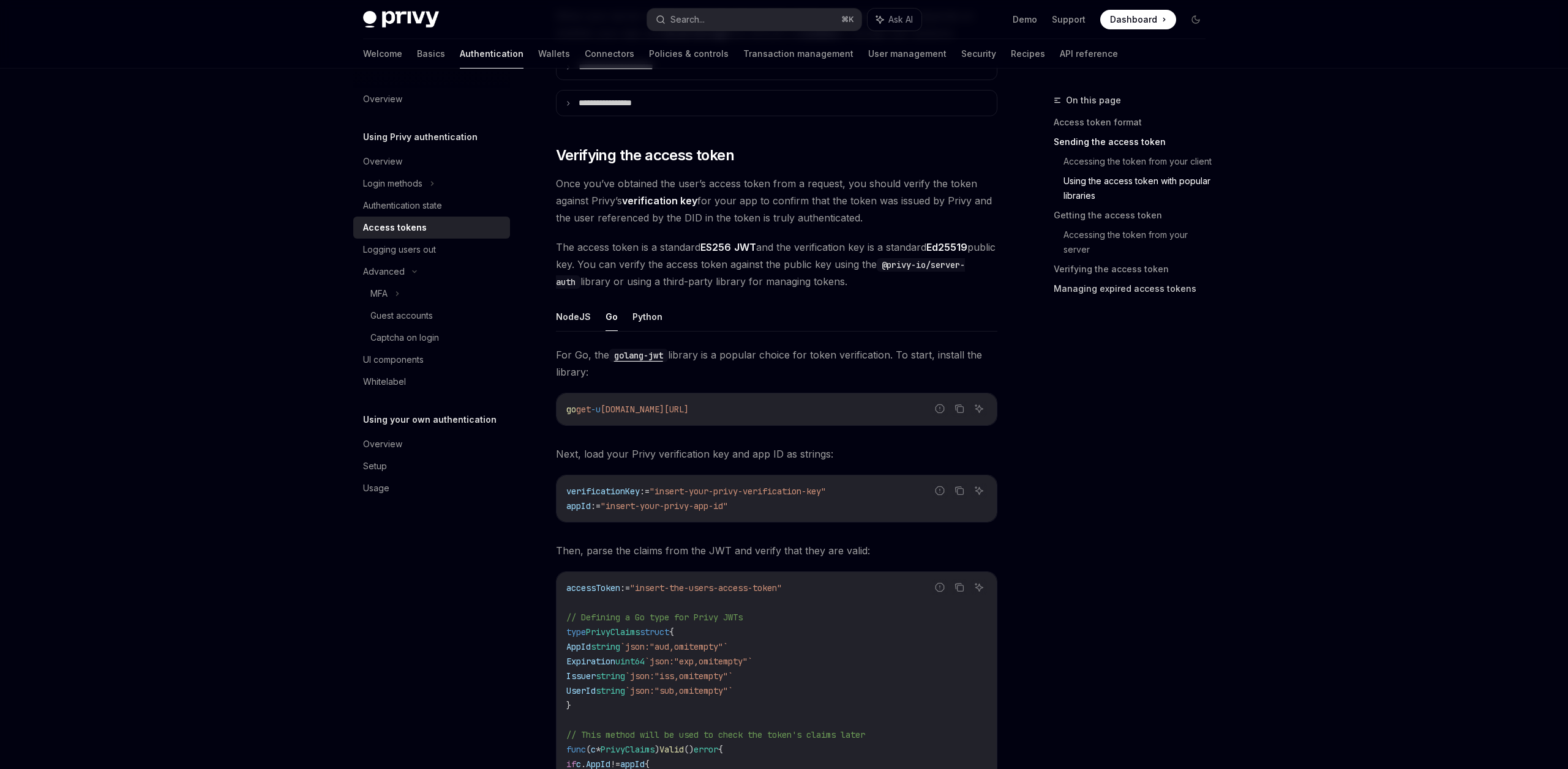
click at [1135, 290] on link "Managing expired access tokens" at bounding box center [1135, 289] width 162 height 20
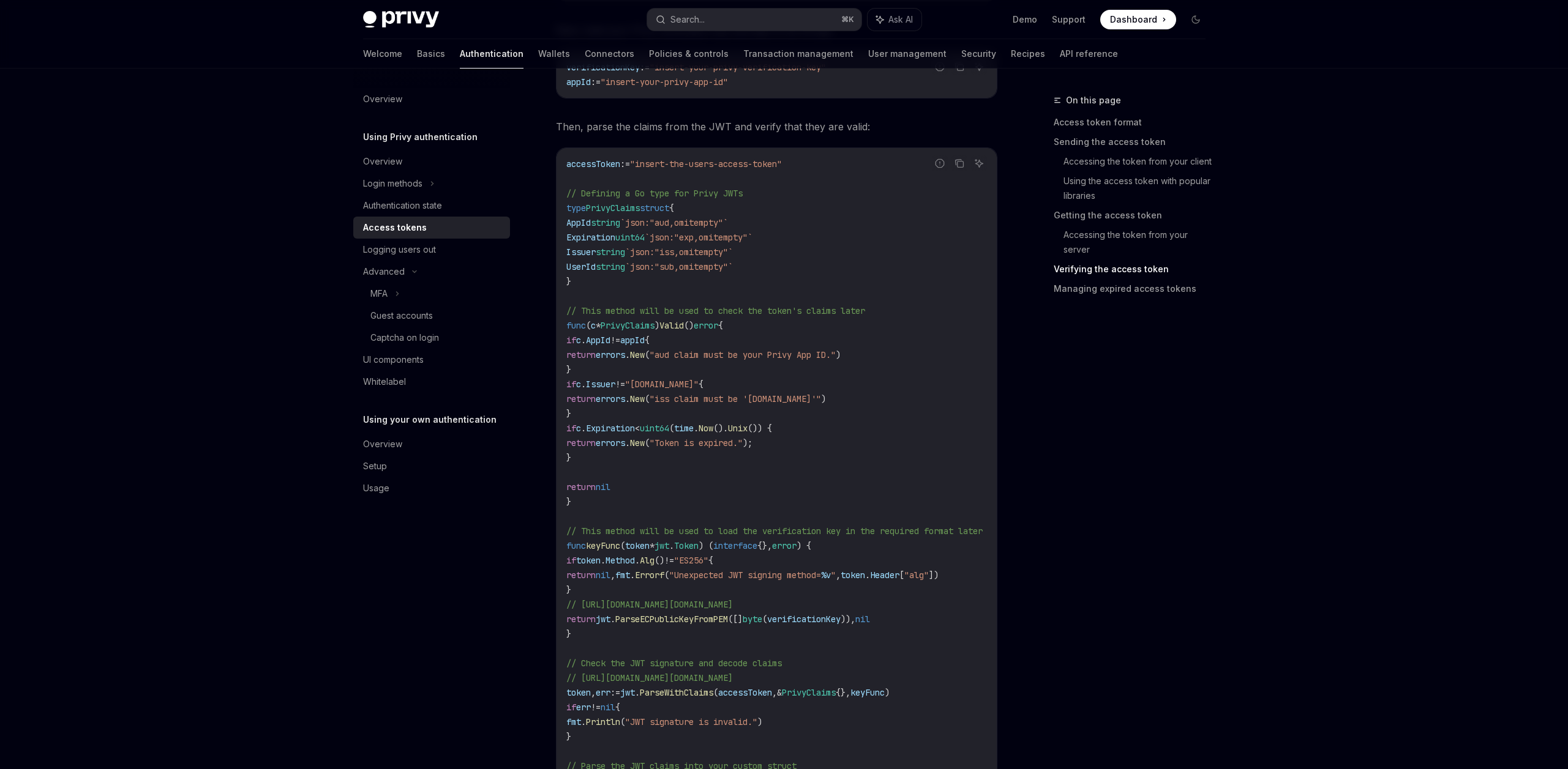
scroll to position [2312, 0]
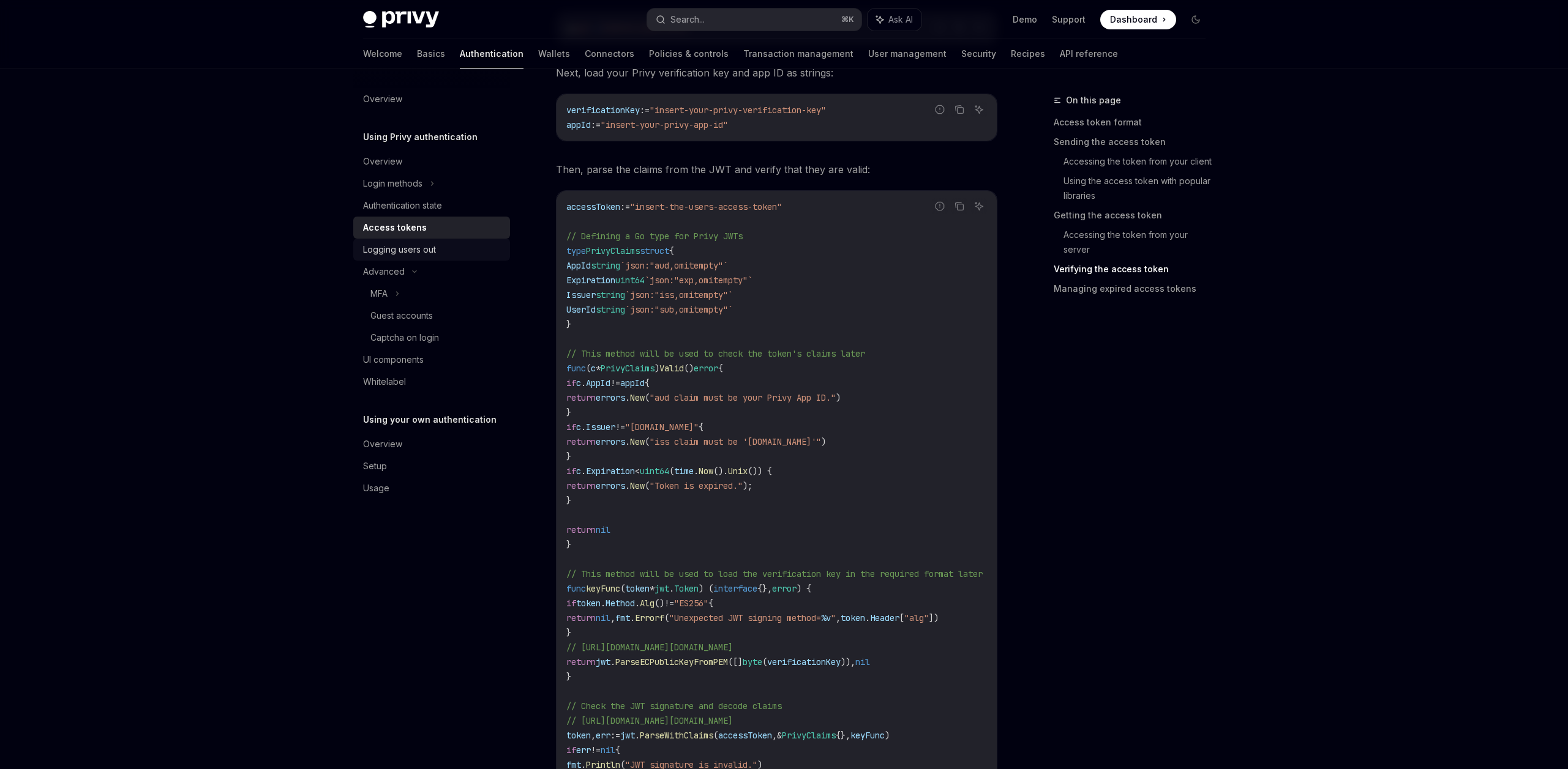
click at [427, 251] on div "Logging users out" at bounding box center [399, 249] width 73 height 15
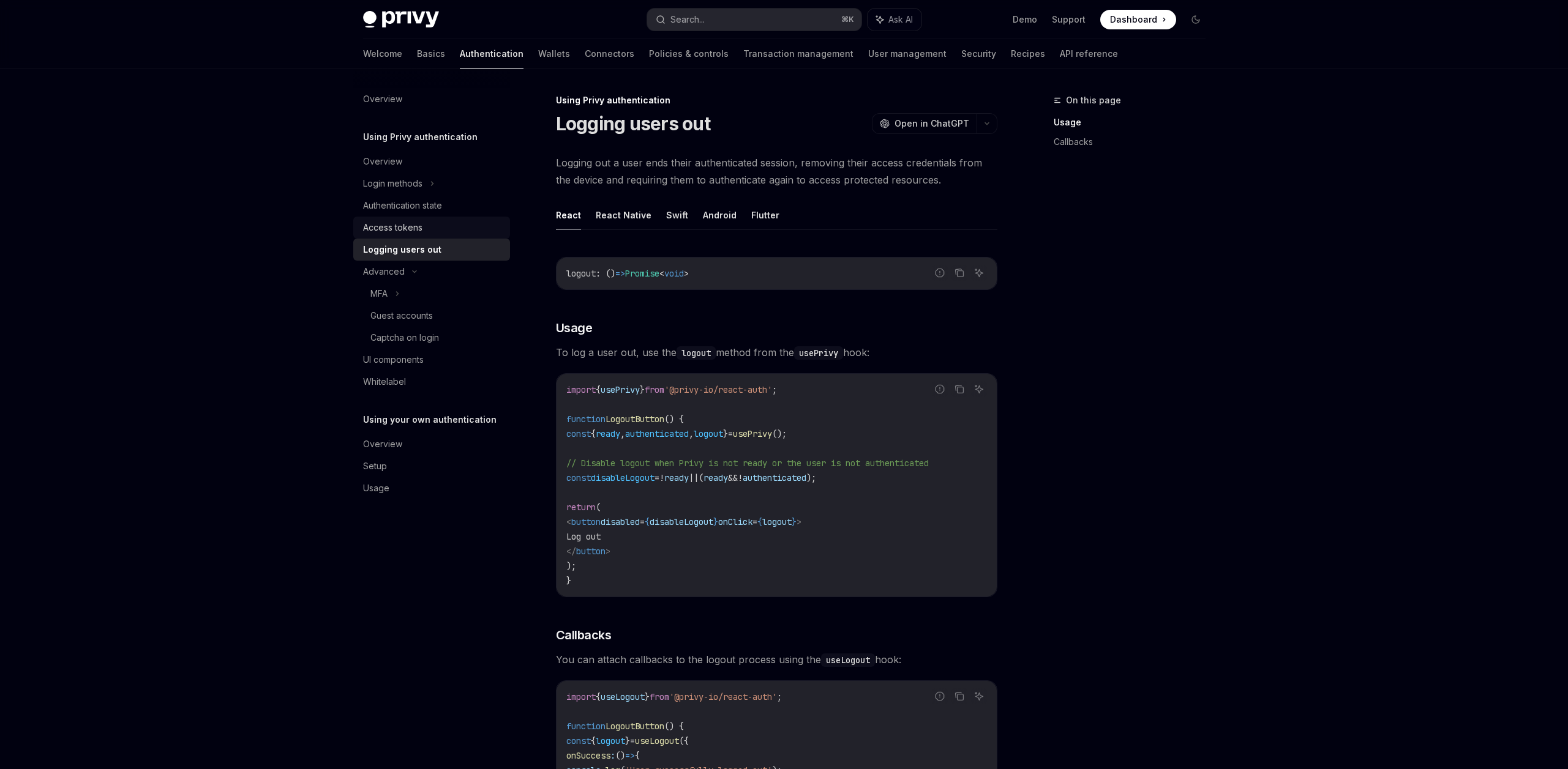
click at [429, 228] on div "Access tokens" at bounding box center [433, 227] width 139 height 15
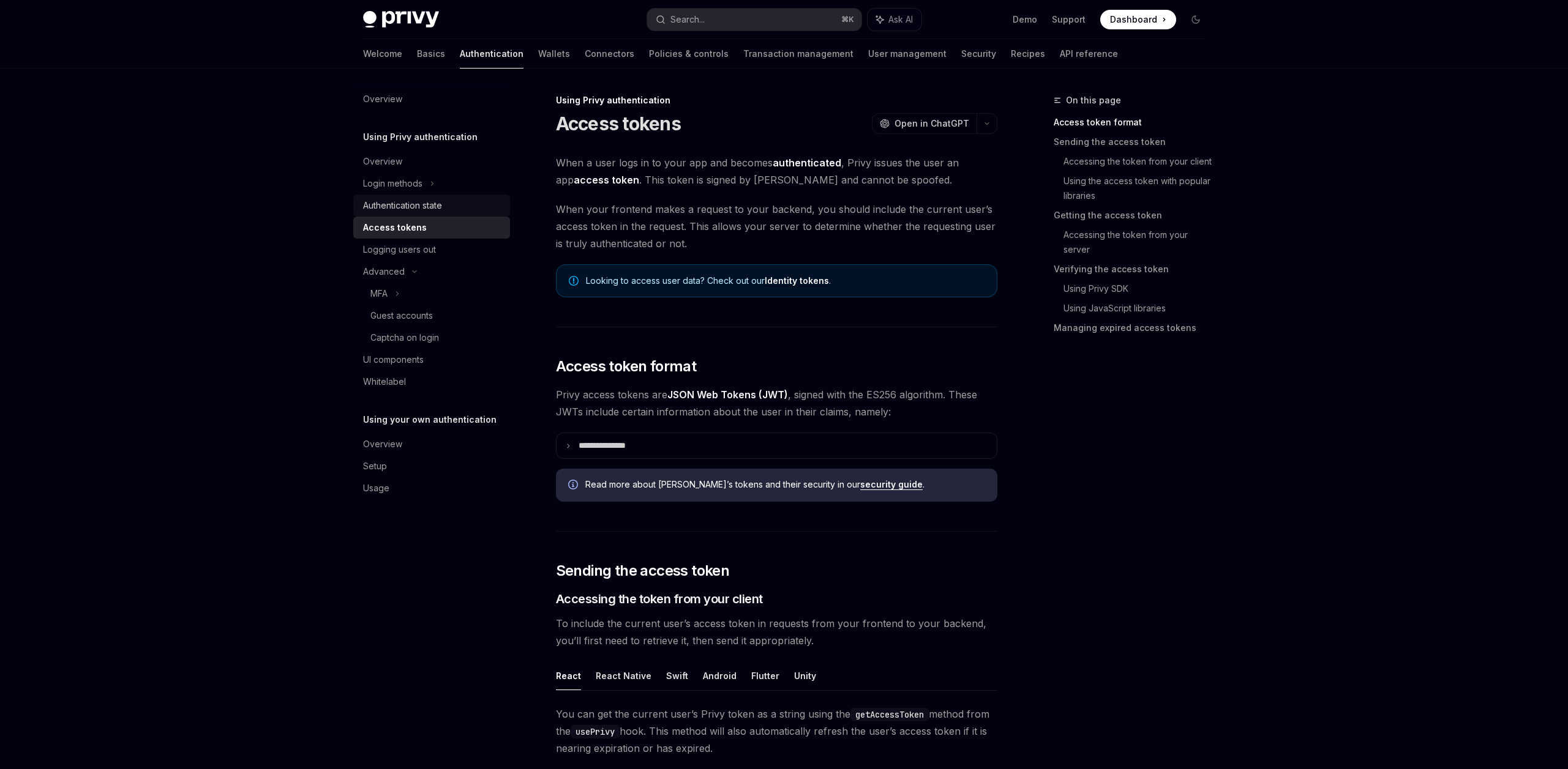
click at [431, 207] on div "Authentication state" at bounding box center [402, 205] width 79 height 15
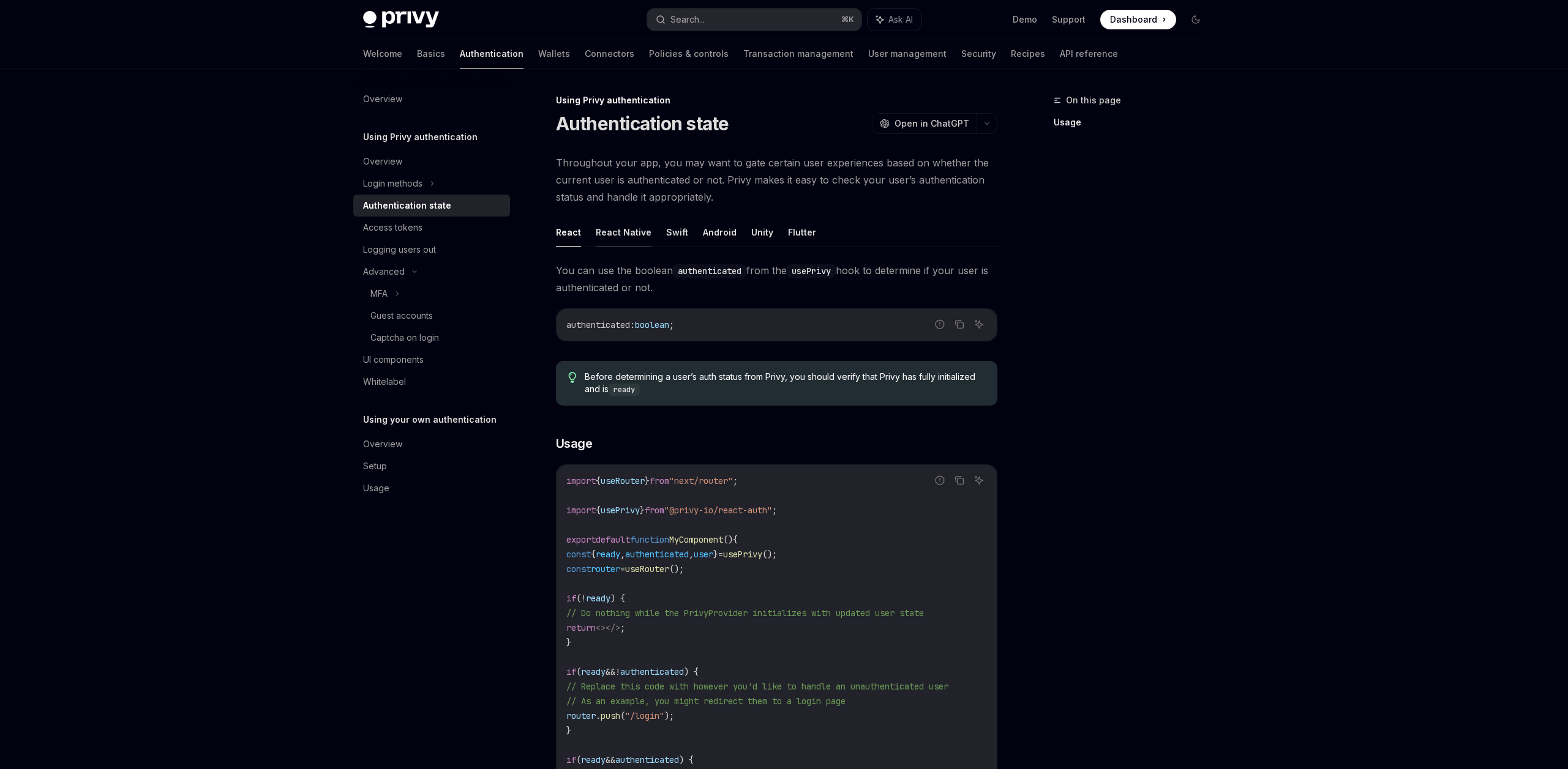
click at [624, 233] on button "React Native" at bounding box center [624, 232] width 56 height 29
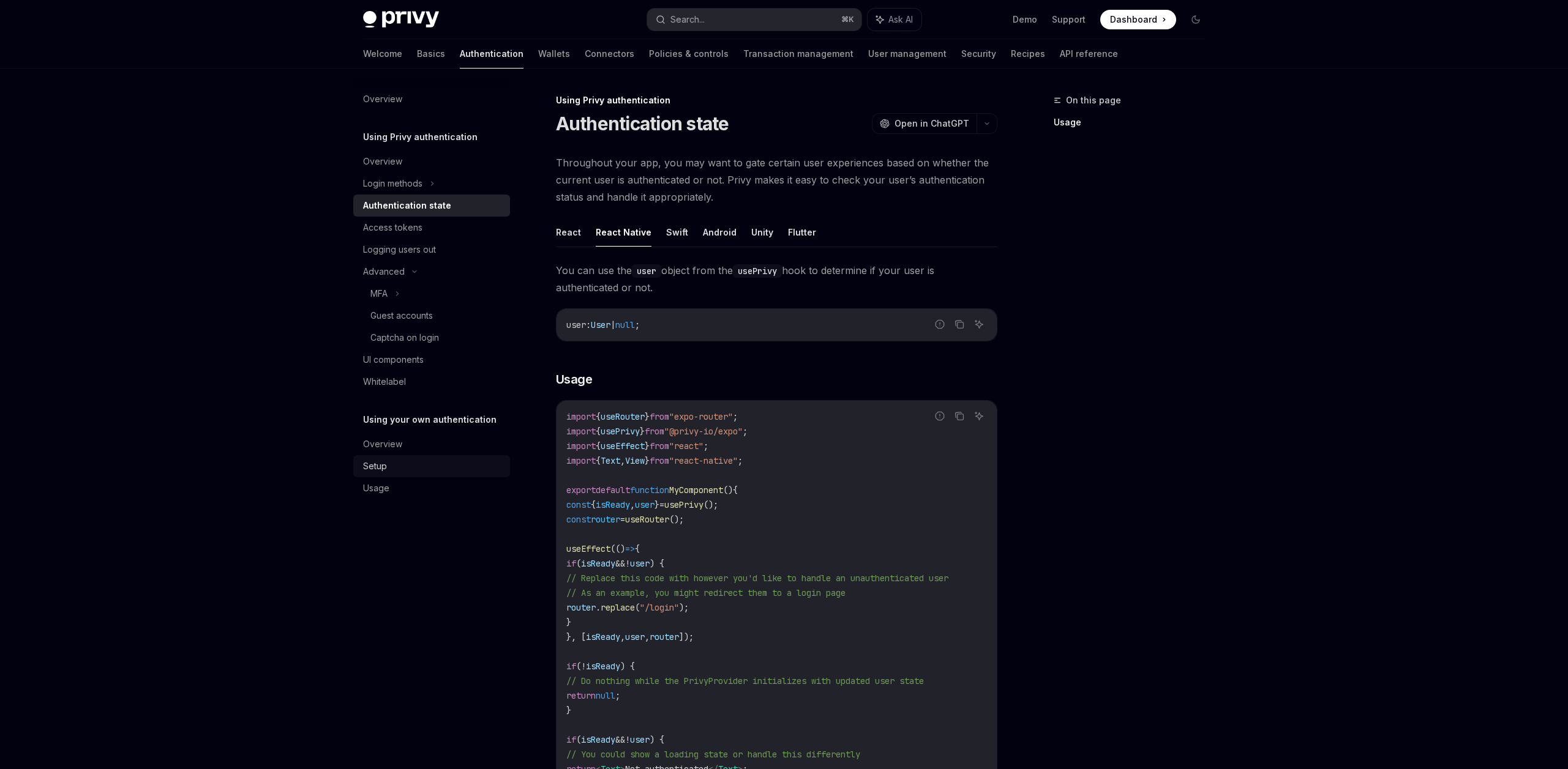
click at [442, 474] on link "Setup" at bounding box center [431, 467] width 157 height 22
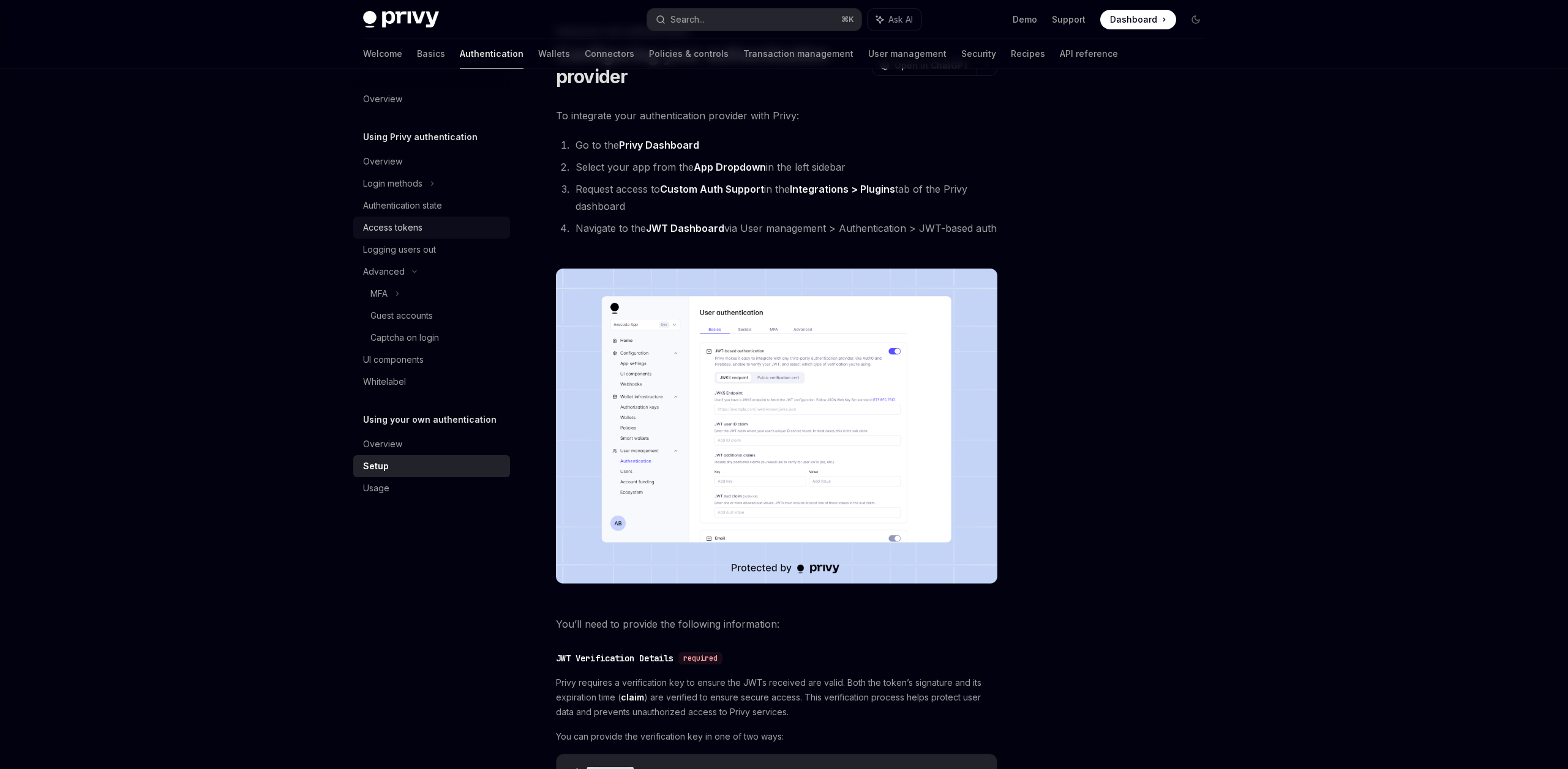
scroll to position [72, 0]
click at [411, 226] on div "Access tokens" at bounding box center [392, 227] width 59 height 15
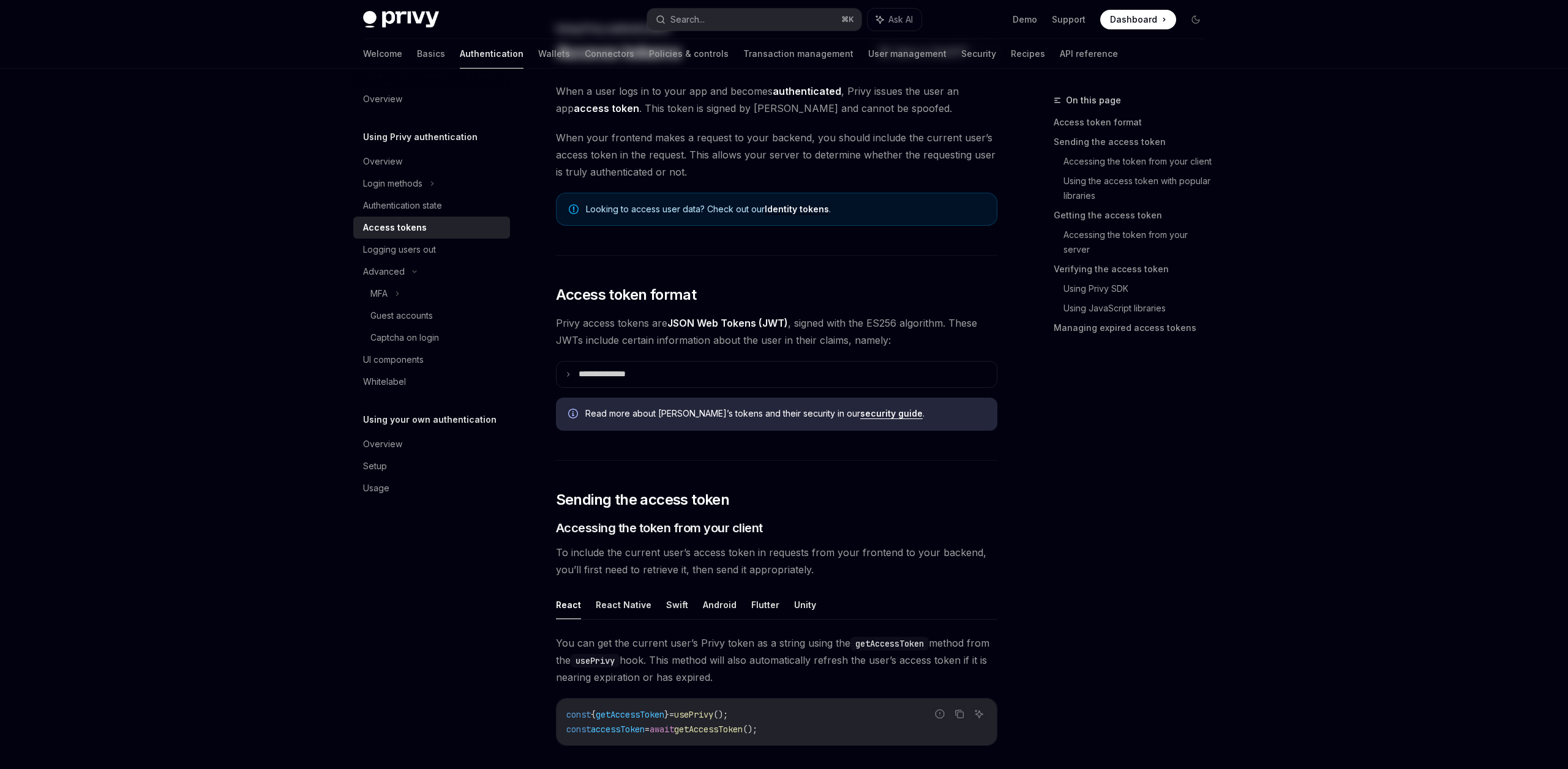
type textarea "*"
